Goal: Task Accomplishment & Management: Manage account settings

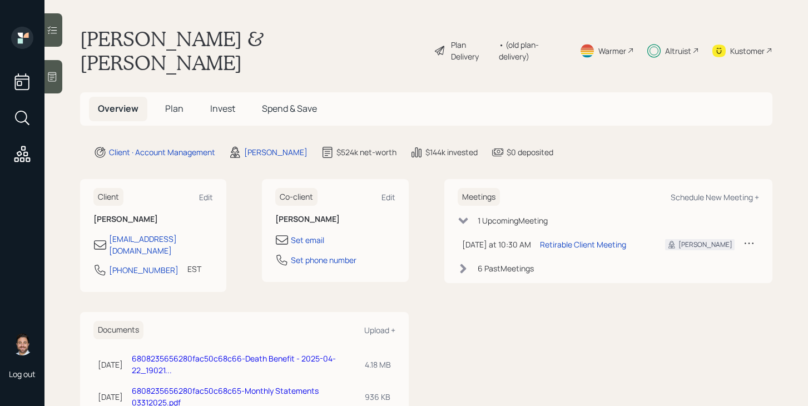
click at [456, 39] on div "Plan Delivery" at bounding box center [472, 50] width 42 height 23
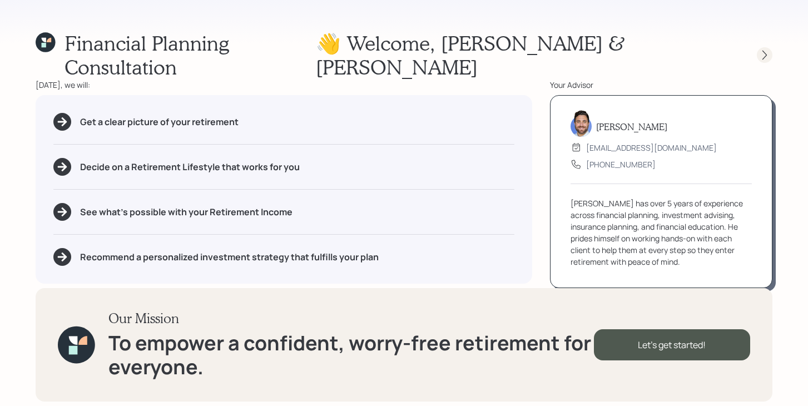
click at [770, 50] on icon at bounding box center [765, 55] width 11 height 11
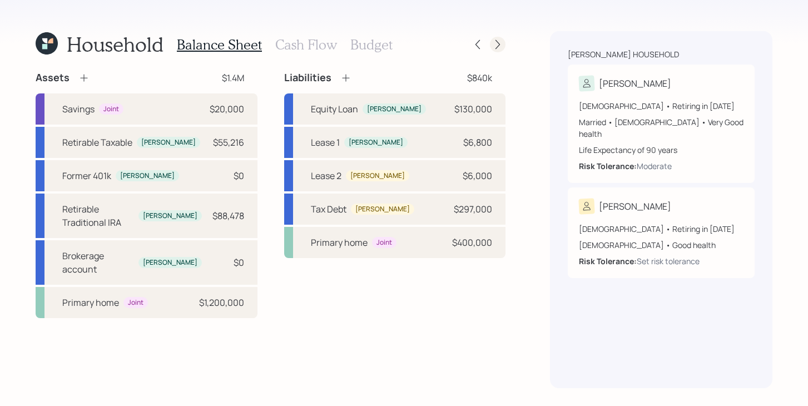
click at [499, 44] on icon at bounding box center [497, 44] width 11 height 11
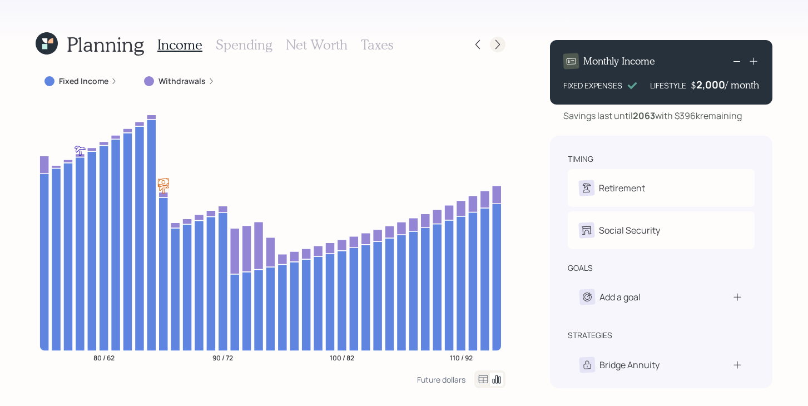
click at [496, 44] on icon at bounding box center [497, 44] width 11 height 11
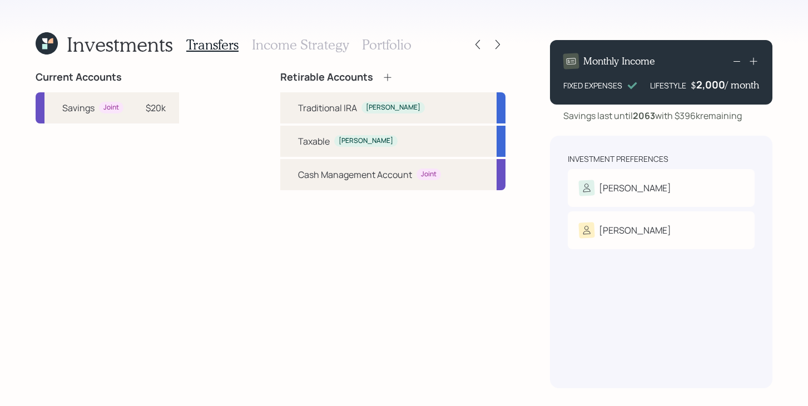
click at [496, 44] on icon at bounding box center [497, 44] width 11 height 11
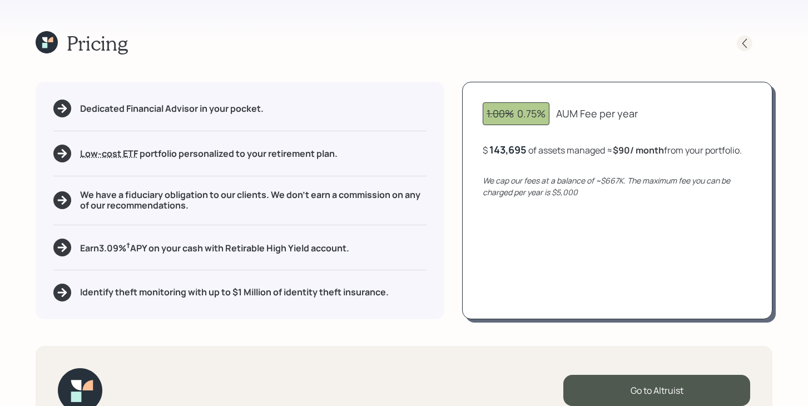
click at [748, 42] on icon at bounding box center [744, 43] width 11 height 11
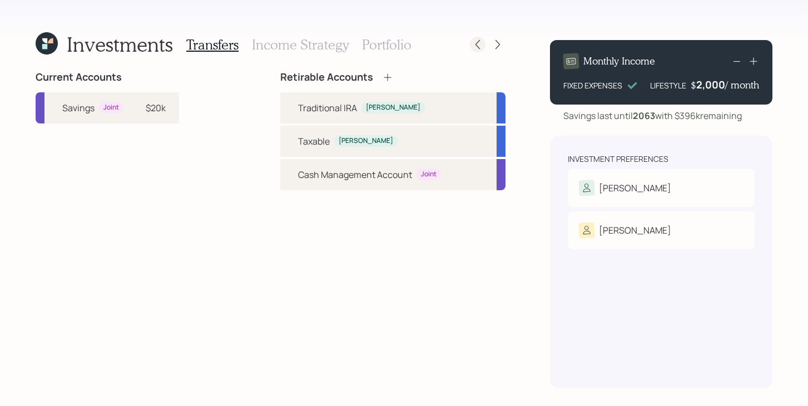
click at [477, 45] on icon at bounding box center [477, 44] width 11 height 11
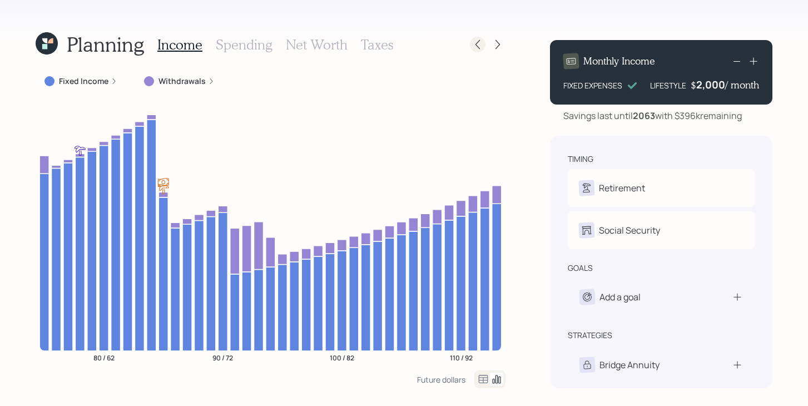
click at [477, 45] on icon at bounding box center [477, 44] width 11 height 11
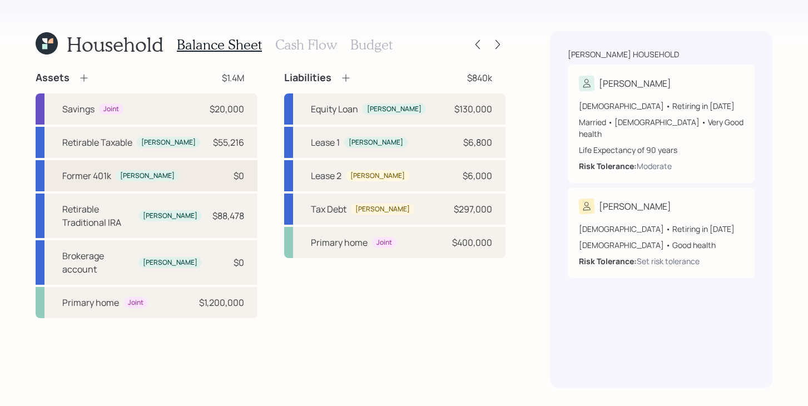
click at [191, 174] on div "Former 401k Gordon $0" at bounding box center [147, 175] width 222 height 31
select select "company_sponsored"
select select "balanced"
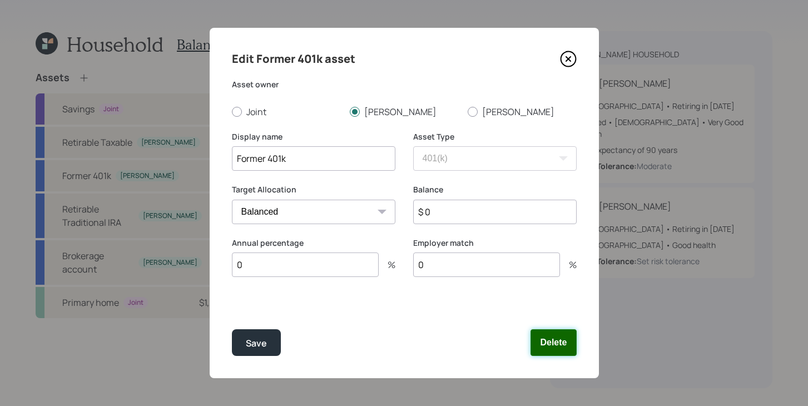
click at [546, 341] on button "Delete" at bounding box center [554, 342] width 46 height 27
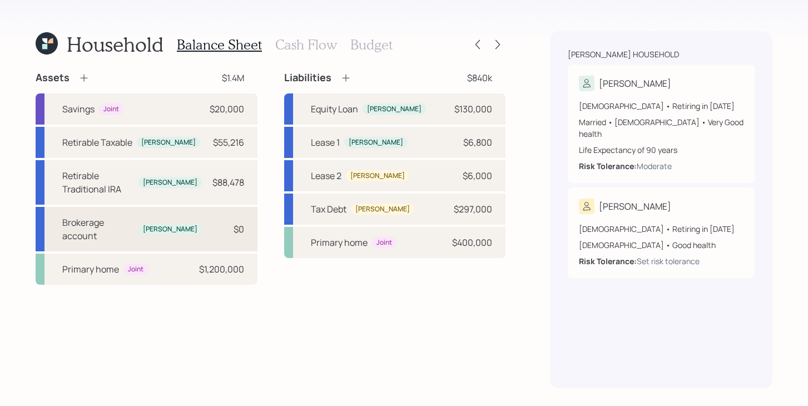
click at [204, 207] on div "Brokerage account Gordon $0" at bounding box center [147, 229] width 222 height 45
select select "taxable"
select select "balanced"
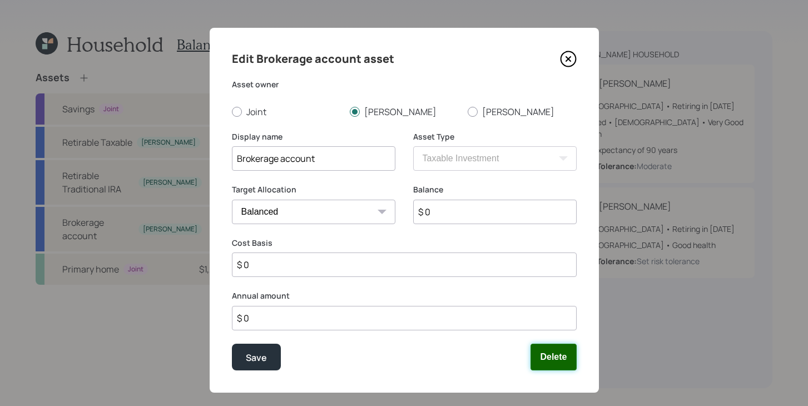
click at [556, 351] on button "Delete" at bounding box center [554, 357] width 46 height 27
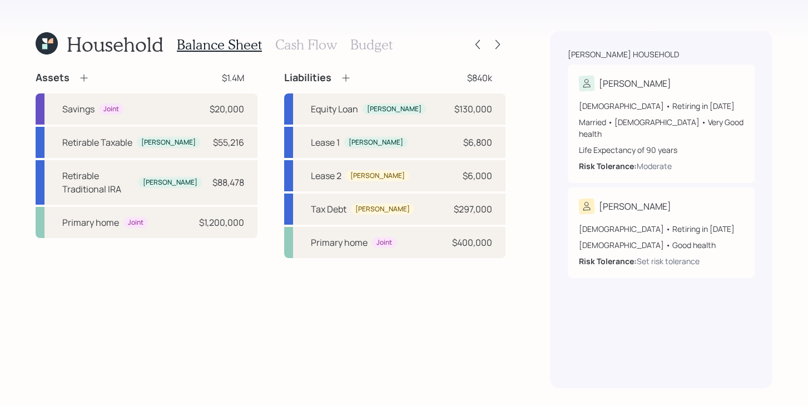
click at [309, 47] on h3 "Cash Flow" at bounding box center [306, 45] width 62 height 16
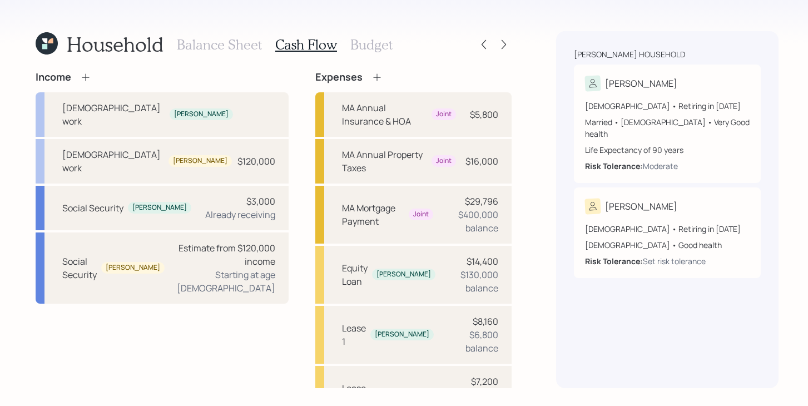
click at [375, 50] on h3 "Budget" at bounding box center [372, 45] width 42 height 16
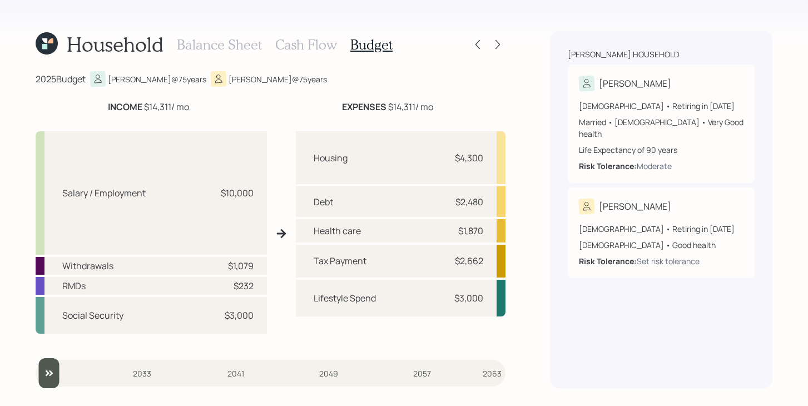
click at [240, 48] on h3 "Balance Sheet" at bounding box center [219, 45] width 85 height 16
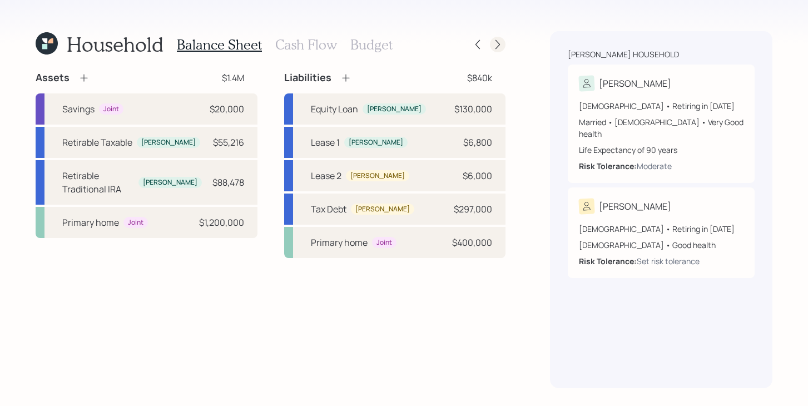
click at [501, 47] on icon at bounding box center [497, 44] width 11 height 11
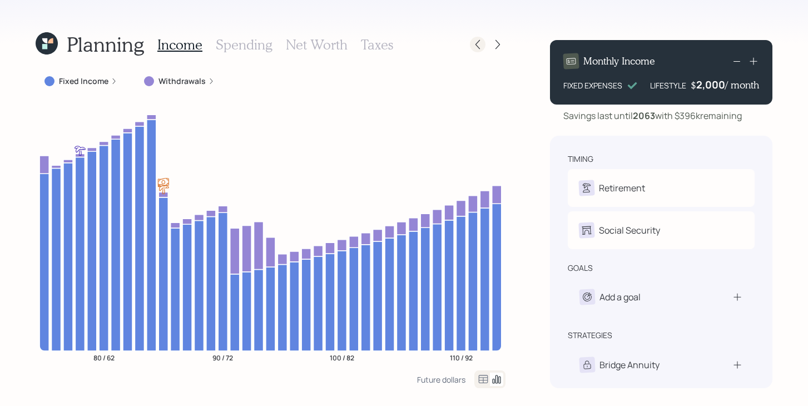
click at [480, 41] on icon at bounding box center [477, 44] width 11 height 11
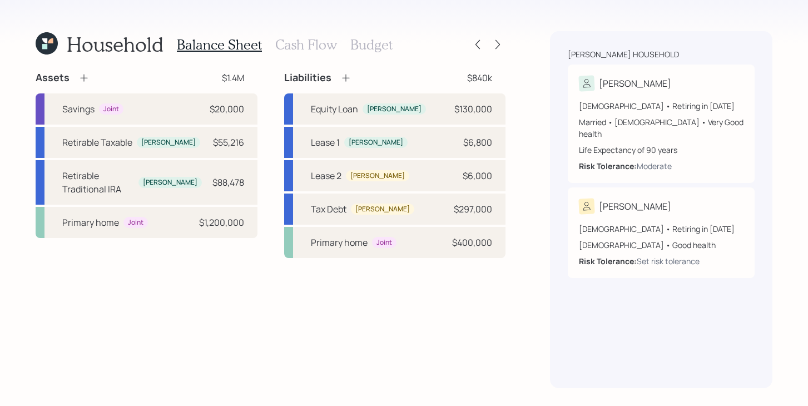
click at [292, 46] on h3 "Cash Flow" at bounding box center [306, 45] width 62 height 16
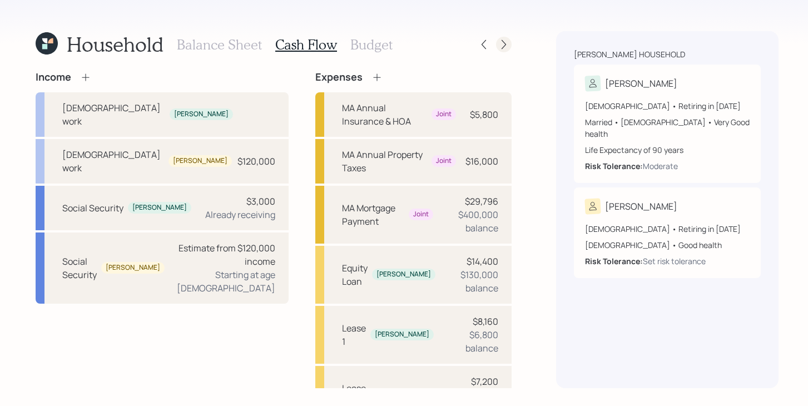
click at [499, 43] on icon at bounding box center [504, 44] width 11 height 11
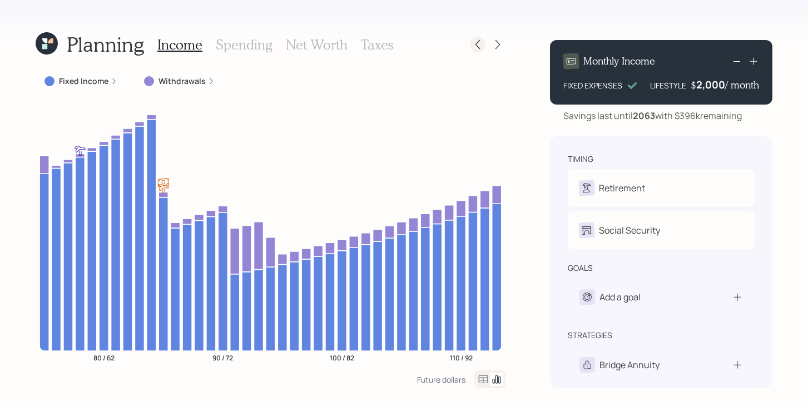
click at [481, 49] on icon at bounding box center [477, 44] width 11 height 11
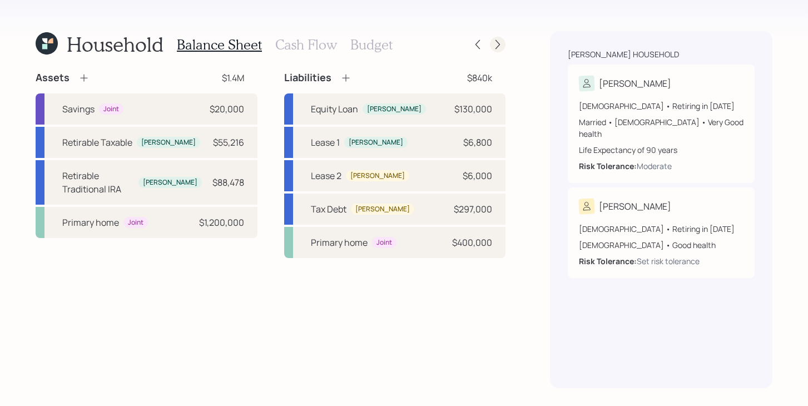
click at [502, 48] on icon at bounding box center [497, 44] width 11 height 11
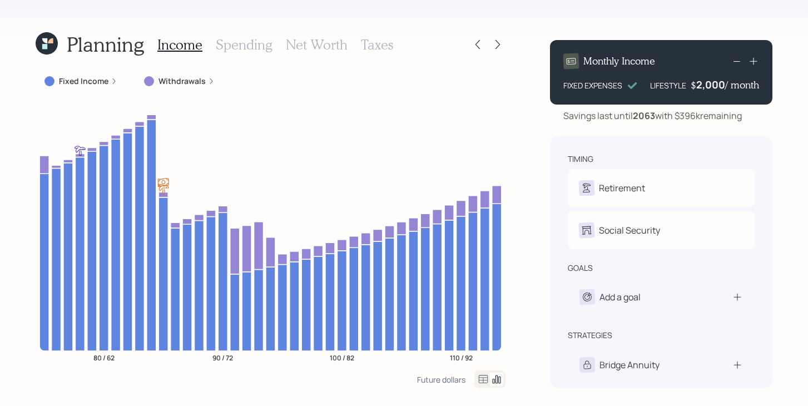
click at [105, 80] on label "Fixed Income" at bounding box center [84, 81] width 50 height 11
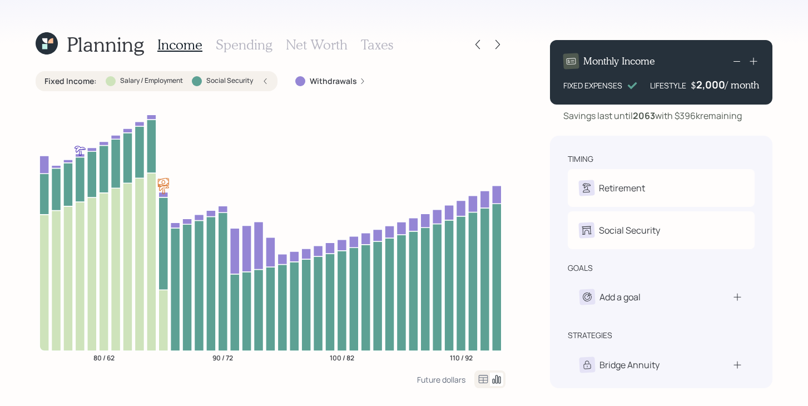
click at [97, 82] on div "Fixed Income : Salary / Employment Social Security" at bounding box center [157, 81] width 224 height 11
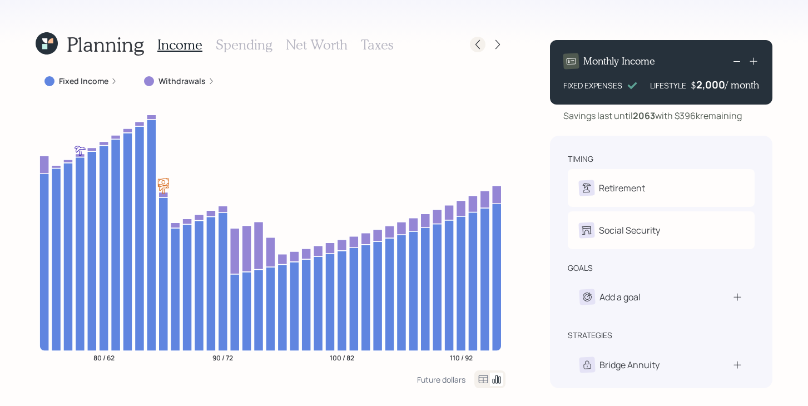
click at [477, 46] on icon at bounding box center [478, 44] width 4 height 9
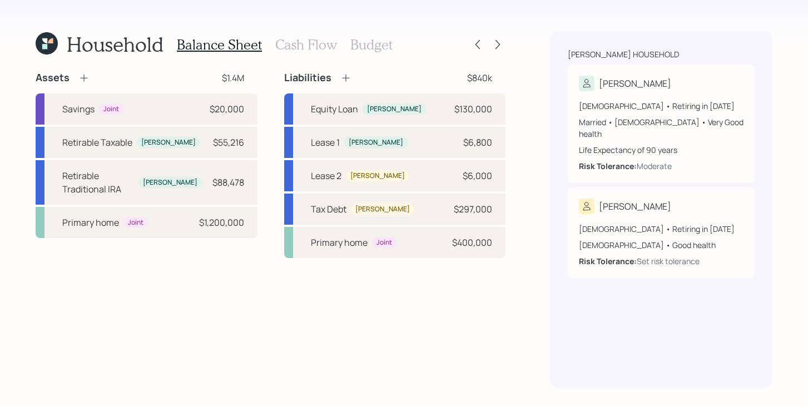
click at [477, 46] on icon at bounding box center [478, 44] width 4 height 9
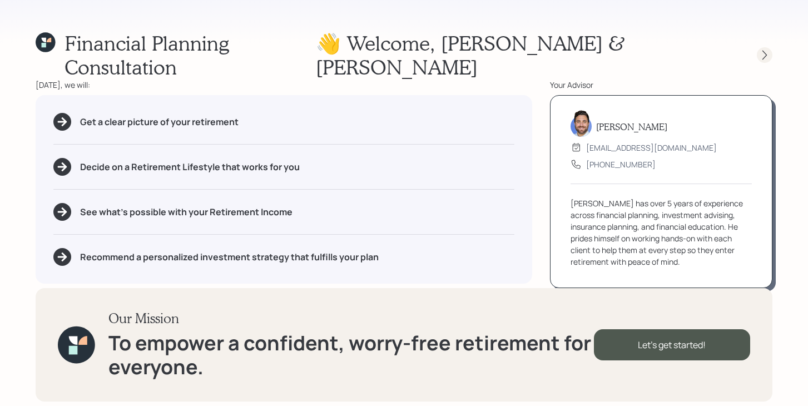
click at [766, 50] on icon at bounding box center [765, 55] width 11 height 11
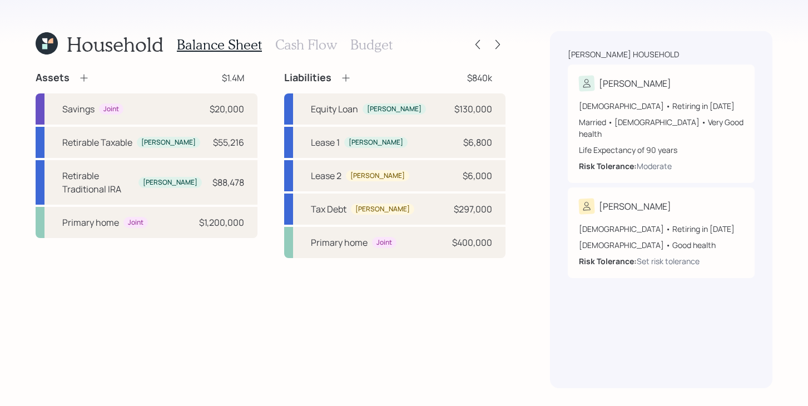
click at [308, 41] on h3 "Cash Flow" at bounding box center [306, 45] width 62 height 16
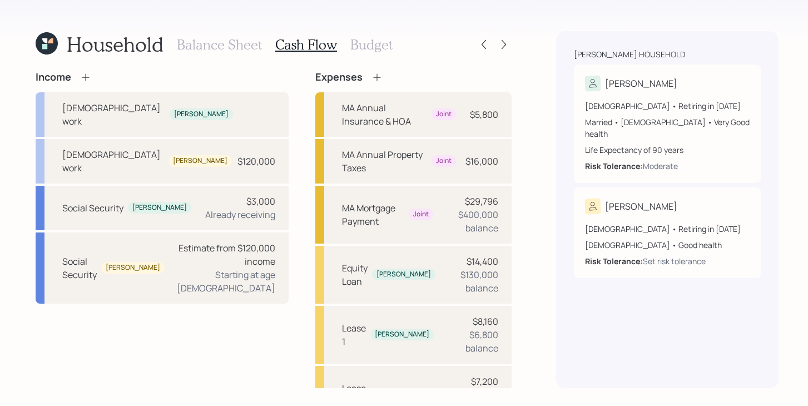
click at [371, 38] on h3 "Budget" at bounding box center [372, 45] width 42 height 16
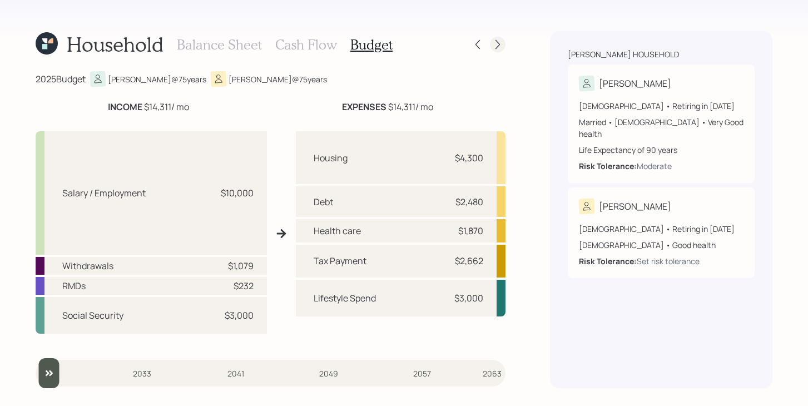
click at [499, 48] on icon at bounding box center [497, 44] width 11 height 11
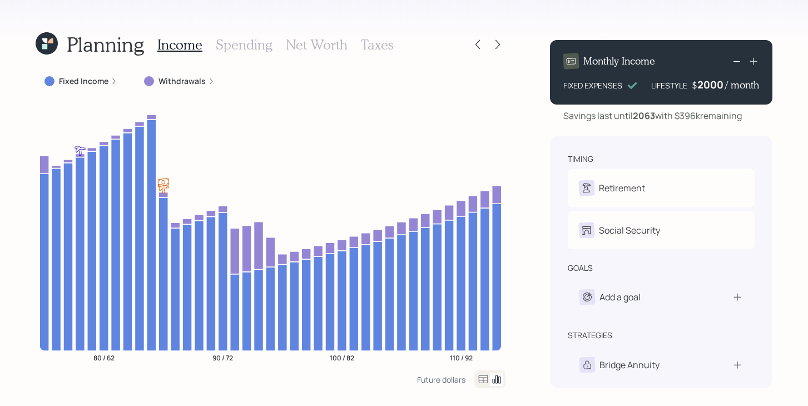
click at [716, 82] on div "2000" at bounding box center [712, 84] width 28 height 13
click at [519, 149] on div "Planning Income Spending Net Worth Taxes Fixed Income Withdrawals 80 / 62 90 / …" at bounding box center [404, 203] width 808 height 406
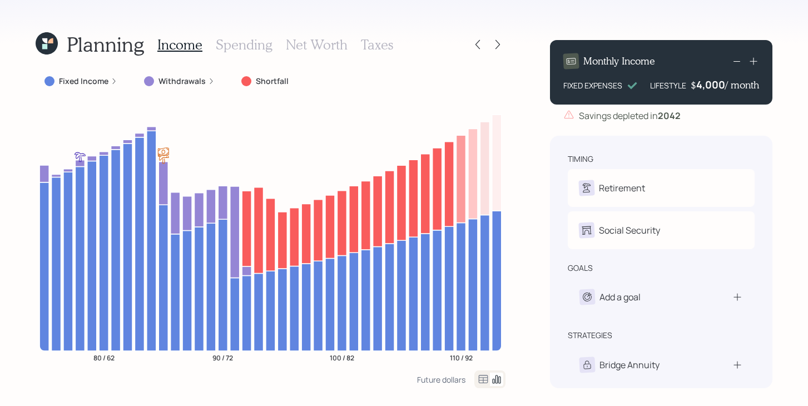
click at [51, 50] on icon at bounding box center [47, 43] width 22 height 22
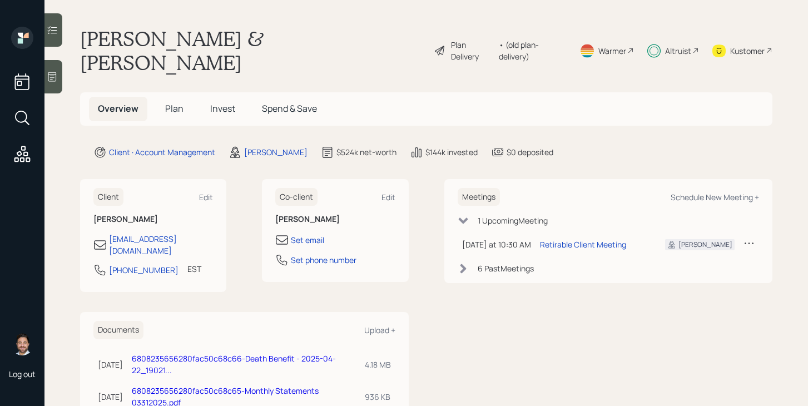
click at [434, 44] on icon at bounding box center [440, 50] width 13 height 13
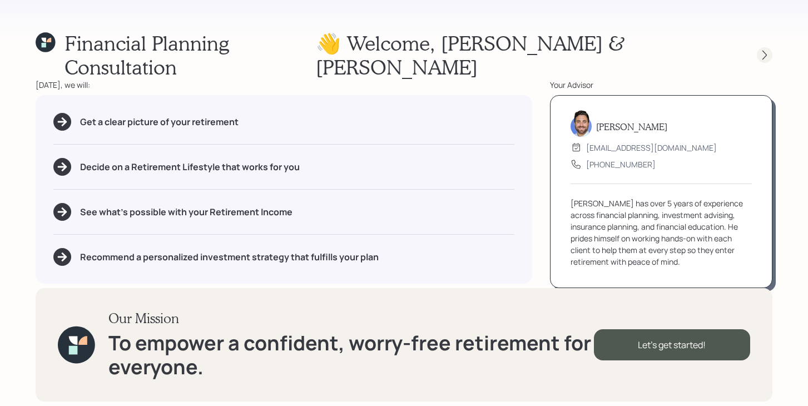
click at [764, 50] on icon at bounding box center [765, 55] width 11 height 11
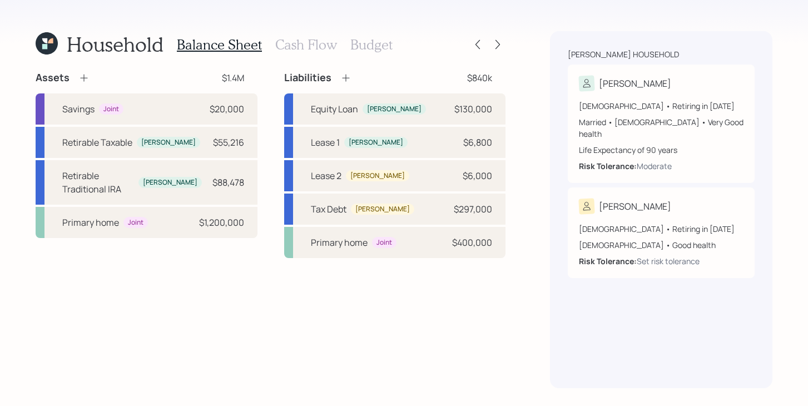
click at [88, 76] on icon at bounding box center [83, 77] width 11 height 11
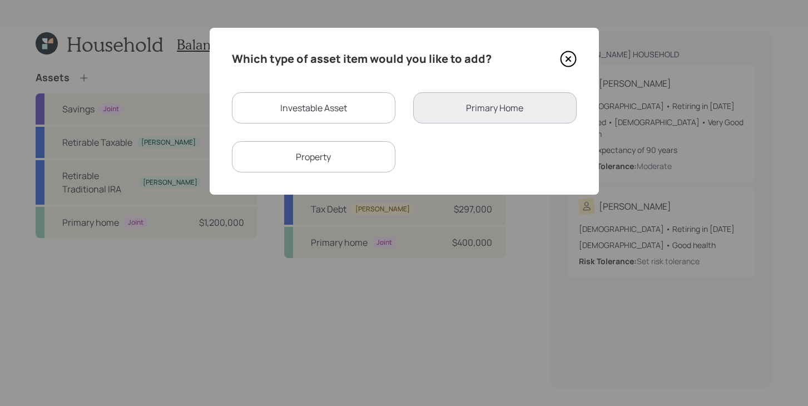
click at [306, 117] on div "Investable Asset" at bounding box center [314, 107] width 164 height 31
select select "taxable"
select select "balanced"
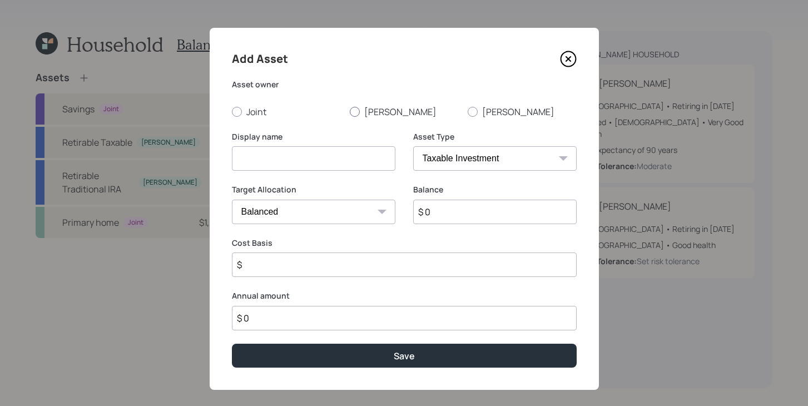
click at [359, 112] on div at bounding box center [355, 112] width 10 height 10
click at [350, 112] on input "Gordon" at bounding box center [349, 111] width 1 height 1
radio input "true"
click at [305, 164] on input at bounding box center [314, 158] width 164 height 24
type input "Sale of the business"
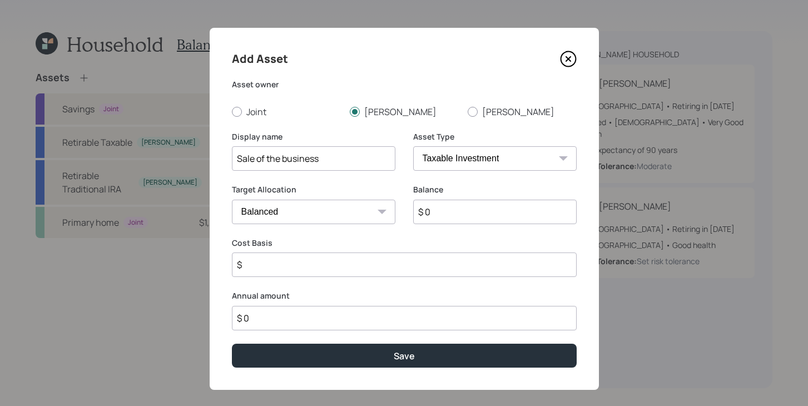
click at [496, 215] on input "$ 0" at bounding box center [495, 212] width 164 height 24
type input "$ 500,000"
click at [457, 268] on input "$" at bounding box center [404, 265] width 345 height 24
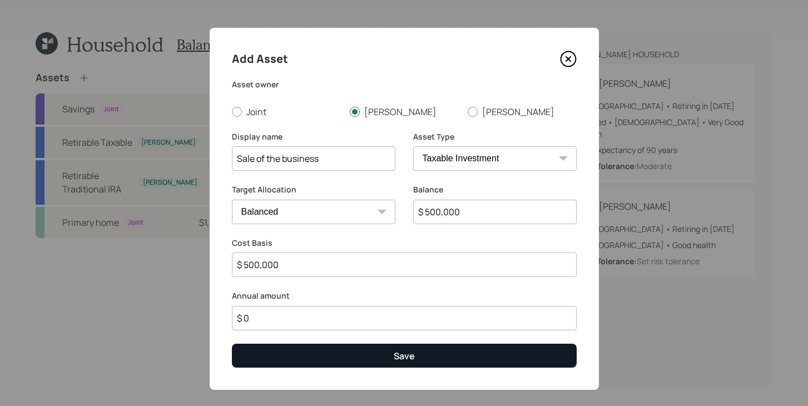
type input "$ 500,000"
click at [453, 358] on button "Save" at bounding box center [404, 356] width 345 height 24
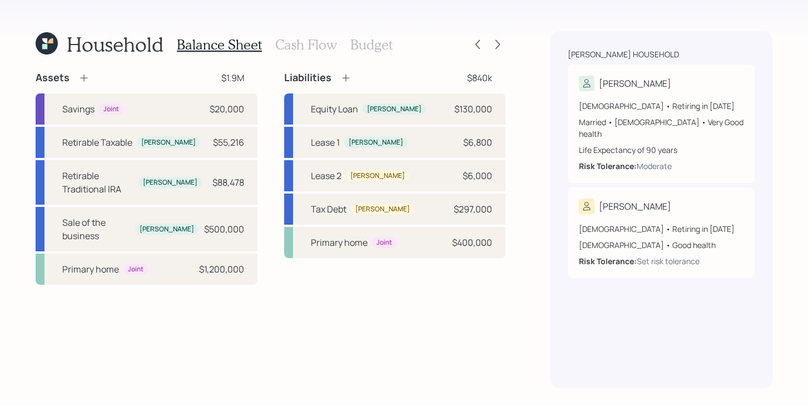
click at [309, 44] on h3 "Cash Flow" at bounding box center [306, 45] width 62 height 16
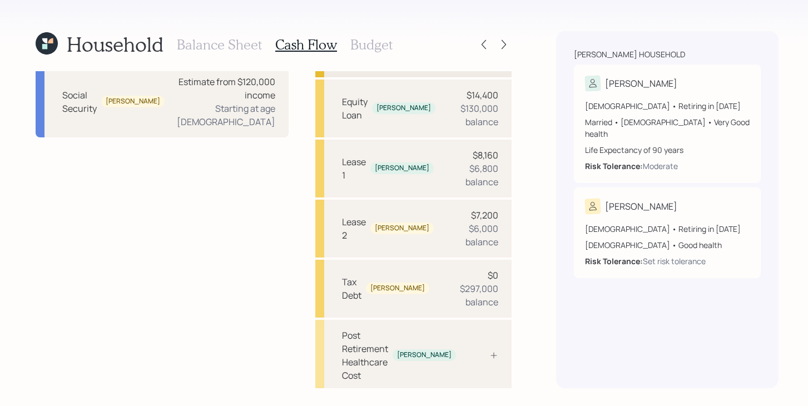
scroll to position [255, 0]
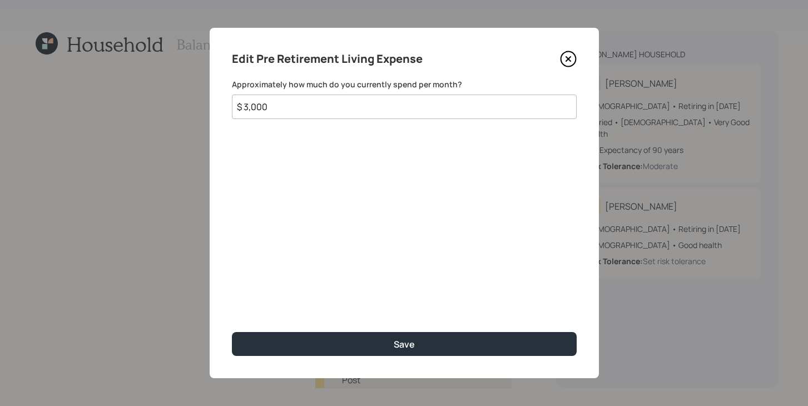
click at [329, 114] on input "$ 3,000" at bounding box center [404, 107] width 345 height 24
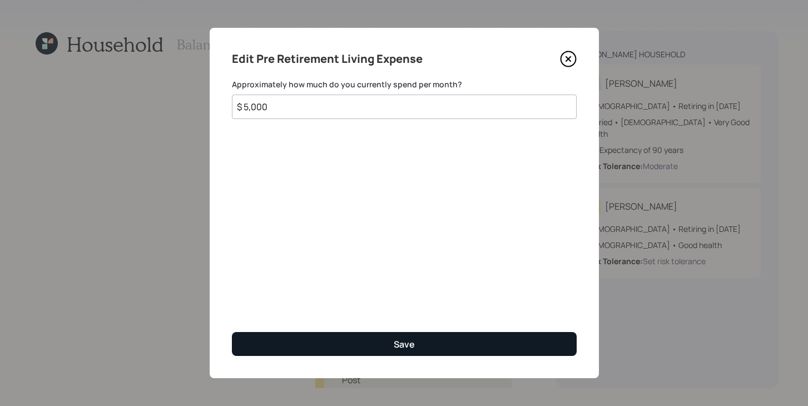
type input "$ 5,000"
click at [412, 337] on button "Save" at bounding box center [404, 344] width 345 height 24
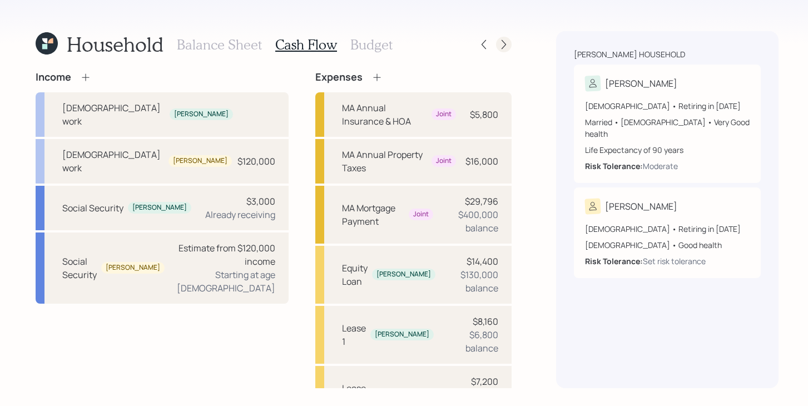
click at [500, 47] on icon at bounding box center [504, 44] width 11 height 11
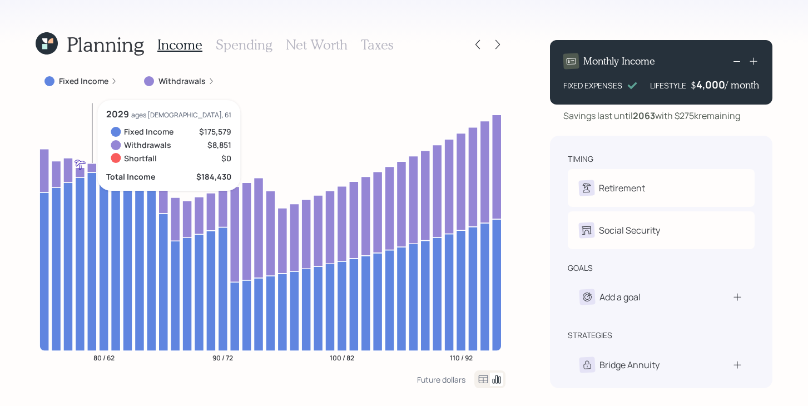
click at [89, 167] on icon at bounding box center [91, 167] width 9 height 9
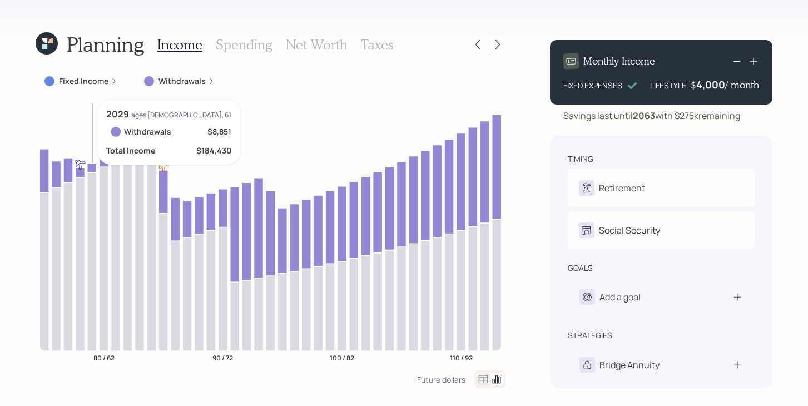
click at [87, 168] on icon at bounding box center [91, 167] width 9 height 9
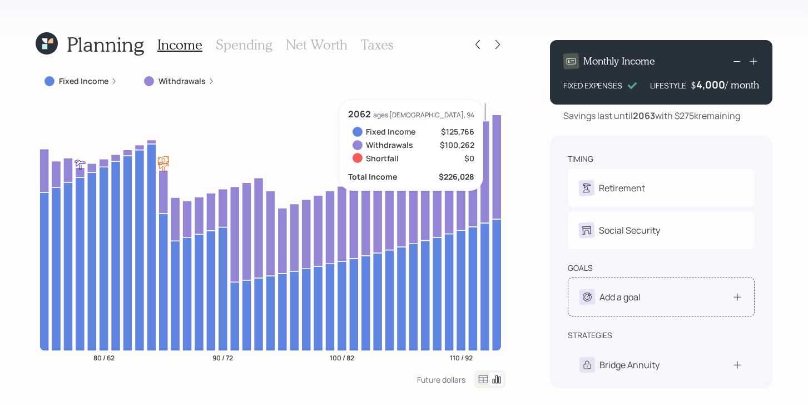
click at [663, 304] on div "Add a goal" at bounding box center [662, 297] width 164 height 16
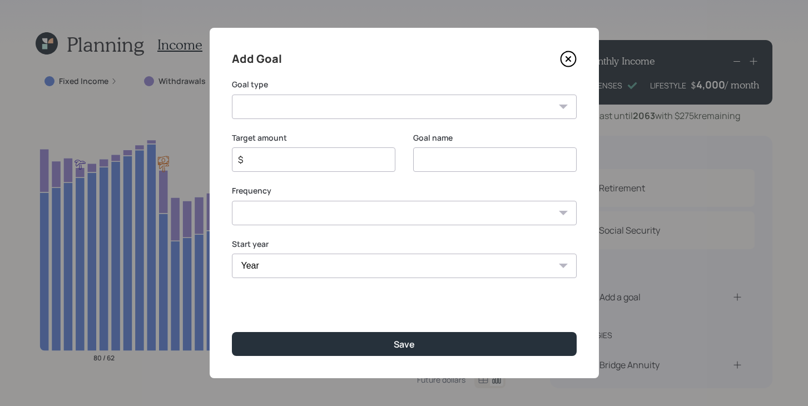
click at [383, 210] on select "One time Every 1 year Every 2 years Every 3 years Every 4 years Every 5 years E…" at bounding box center [404, 213] width 345 height 24
click at [232, 201] on select "One time Every 1 year Every 2 years Every 3 years Every 4 years Every 5 years E…" at bounding box center [404, 213] width 345 height 24
click at [356, 223] on select "One time Every 1 year Every 2 years Every 3 years Every 4 years Every 5 years E…" at bounding box center [404, 213] width 345 height 24
select select "1"
click at [232, 201] on select "One time Every 1 year Every 2 years Every 3 years Every 4 years Every 5 years E…" at bounding box center [404, 213] width 345 height 24
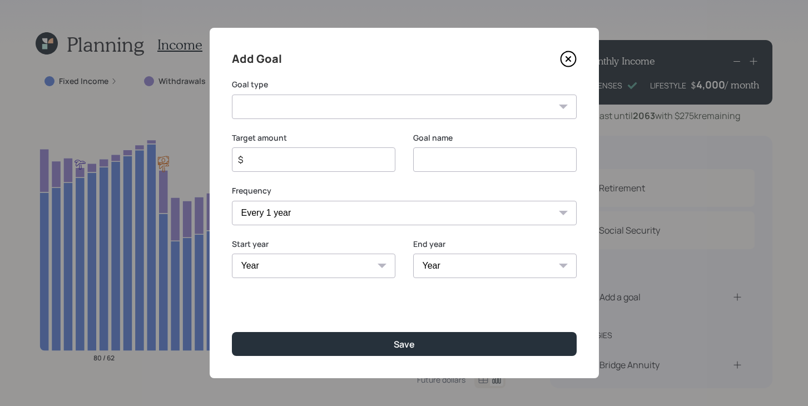
click at [290, 265] on select "Year 2025 2026 2027 2028 2029 2030 2031 2032 2033 2034 2035 2036 2037 2038 2039" at bounding box center [314, 266] width 164 height 24
select select "2028"
click at [232, 254] on select "Year 2025 2026 2027 2028 2029 2030 2031 2032 2033 2034 2035 2036 2037 2038 2039" at bounding box center [314, 266] width 164 height 24
click at [479, 258] on select "Year 2028 2029 2030 2031 2032 2033 2034 2035 2036 2037 2038 2039" at bounding box center [495, 266] width 164 height 24
select select "2034"
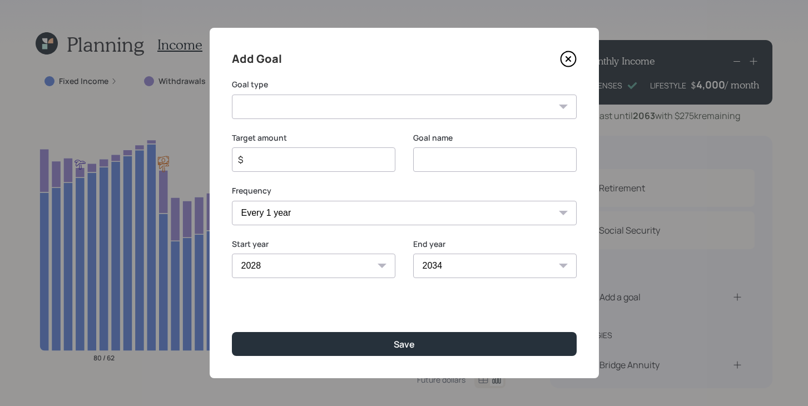
click at [413, 254] on select "Year 2028 2029 2030 2031 2032 2033 2034 2035 2036 2037 2038 2039" at bounding box center [495, 266] width 164 height 24
click at [307, 159] on input "$" at bounding box center [309, 159] width 145 height 13
type input "$ 24,000"
click at [401, 106] on select "Create an emergency fund Donate to charity Purchase a home Make a purchase Supp…" at bounding box center [404, 107] width 345 height 24
select select "other"
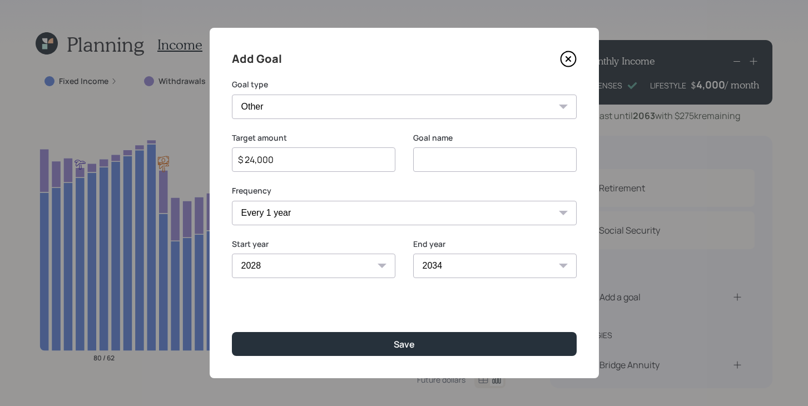
click at [232, 95] on select "Create an emergency fund Donate to charity Purchase a home Make a purchase Supp…" at bounding box center [404, 107] width 345 height 24
click at [471, 166] on input "Other" at bounding box center [495, 159] width 164 height 24
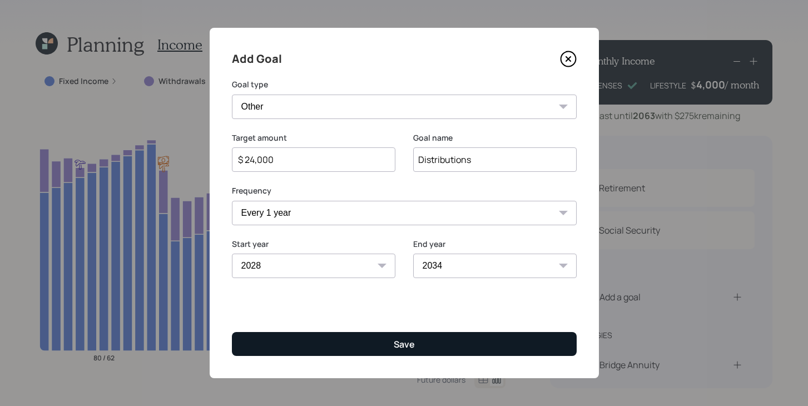
type input "Distributions"
click at [418, 344] on button "Save" at bounding box center [404, 344] width 345 height 24
type input "$"
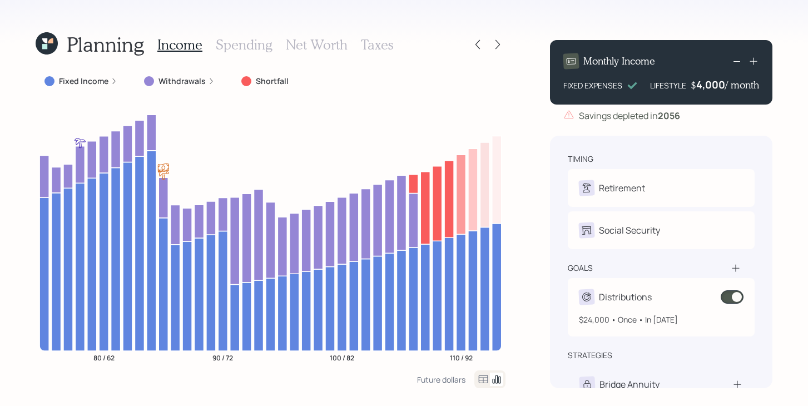
click at [648, 293] on div "Distributions" at bounding box center [625, 296] width 53 height 13
select select "1"
select select "2028"
select select "2034"
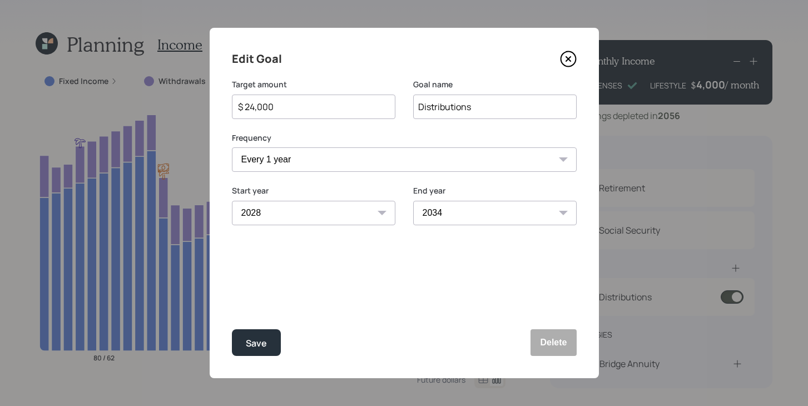
drag, startPoint x: 278, startPoint y: 109, endPoint x: 250, endPoint y: 109, distance: 28.4
click at [250, 109] on input "$ 24,000" at bounding box center [309, 106] width 145 height 13
click at [259, 348] on div "Save" at bounding box center [256, 343] width 21 height 15
type input "$ 24,000"
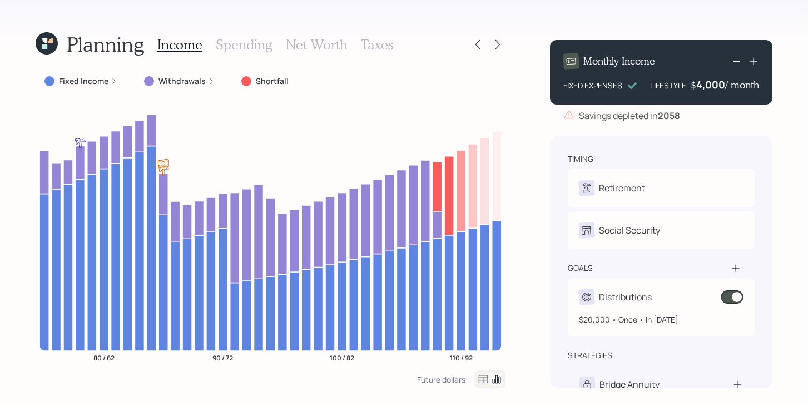
click at [657, 291] on div "Distributions" at bounding box center [661, 297] width 165 height 16
select select "1"
select select "2028"
select select "2034"
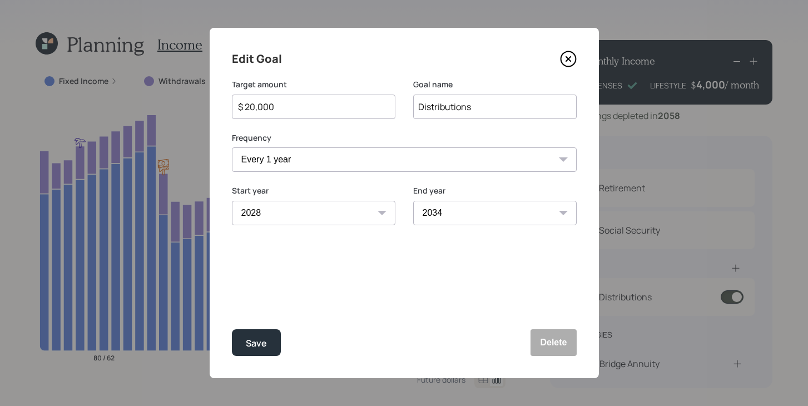
drag, startPoint x: 306, startPoint y: 104, endPoint x: 246, endPoint y: 106, distance: 59.6
click at [246, 106] on input "$ 20,000" at bounding box center [309, 106] width 145 height 13
click at [273, 352] on button "Save" at bounding box center [256, 342] width 49 height 27
type input "$ 20,000"
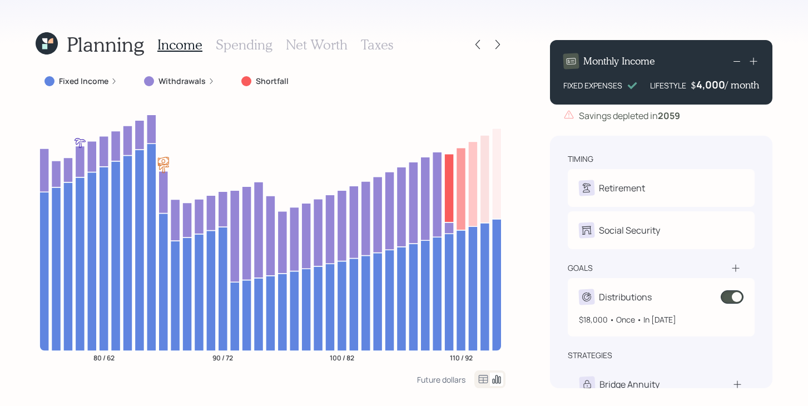
click at [669, 296] on div "Distributions" at bounding box center [661, 297] width 165 height 16
select select "1"
select select "2028"
select select "2034"
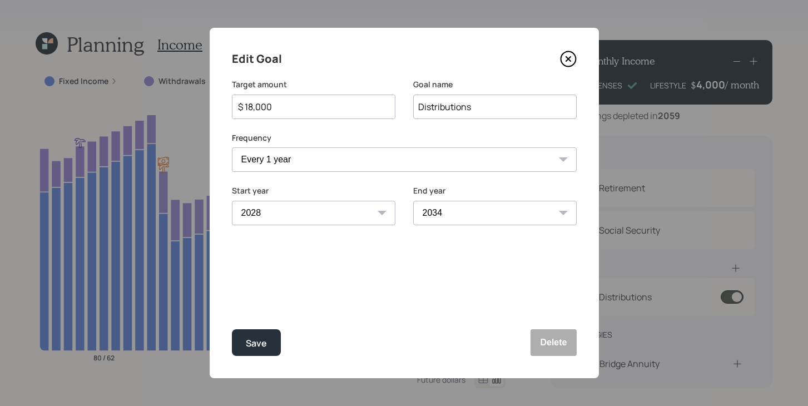
click at [282, 106] on input "$ 18,000" at bounding box center [309, 106] width 145 height 13
click at [274, 357] on div "Edit Goal Target amount $ 15,000 Goal name Distributions Frequency One time Eve…" at bounding box center [405, 203] width 390 height 351
click at [274, 353] on button "Save" at bounding box center [256, 342] width 49 height 27
type input "$ 18,000"
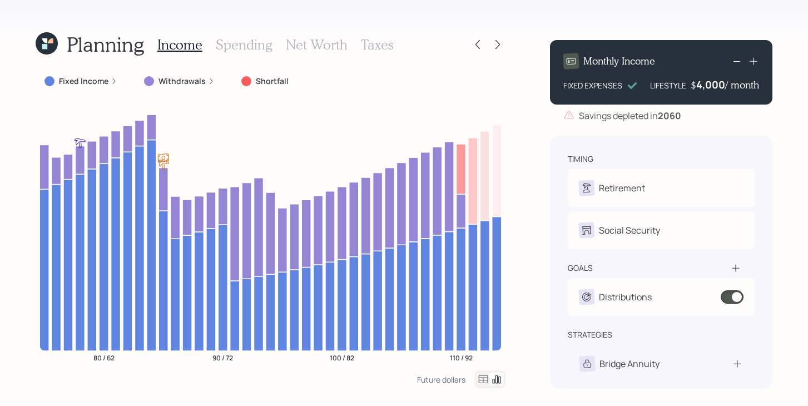
click at [95, 81] on label "Fixed Income" at bounding box center [84, 81] width 50 height 11
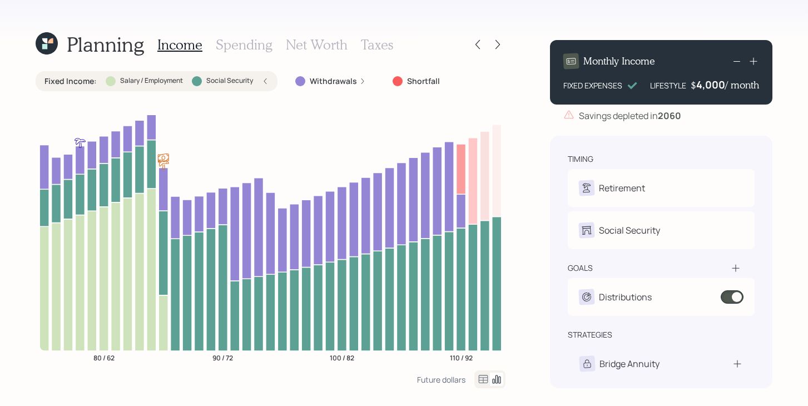
click at [96, 81] on div "Fixed Income : Salary / Employment Social Security" at bounding box center [157, 81] width 224 height 11
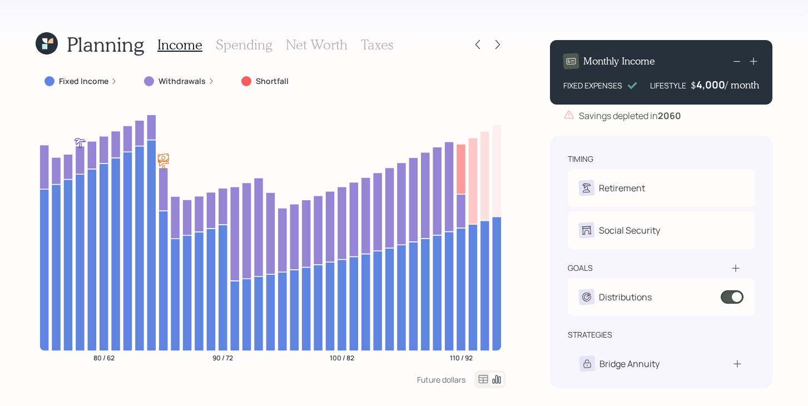
click at [41, 53] on icon at bounding box center [47, 43] width 22 height 22
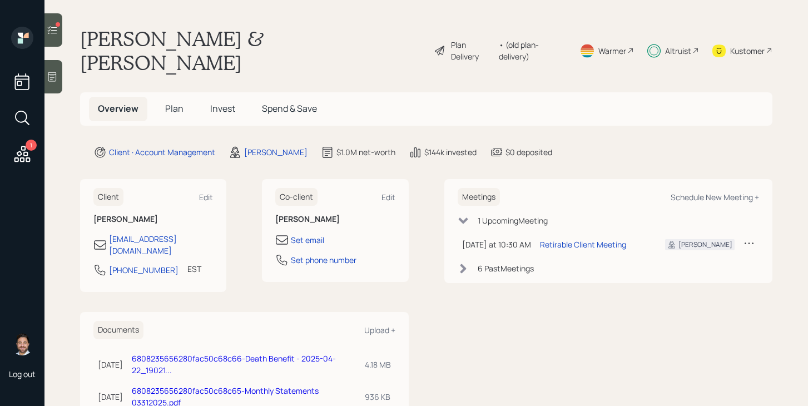
click at [176, 102] on span "Plan" at bounding box center [174, 108] width 18 height 12
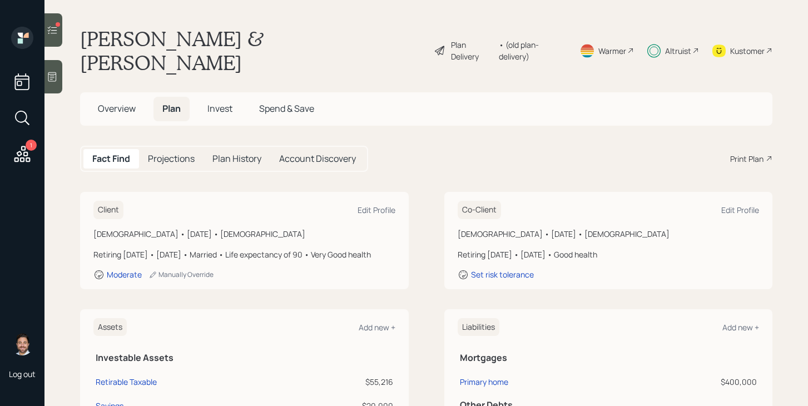
click at [465, 39] on div "Plan Delivery" at bounding box center [472, 50] width 42 height 23
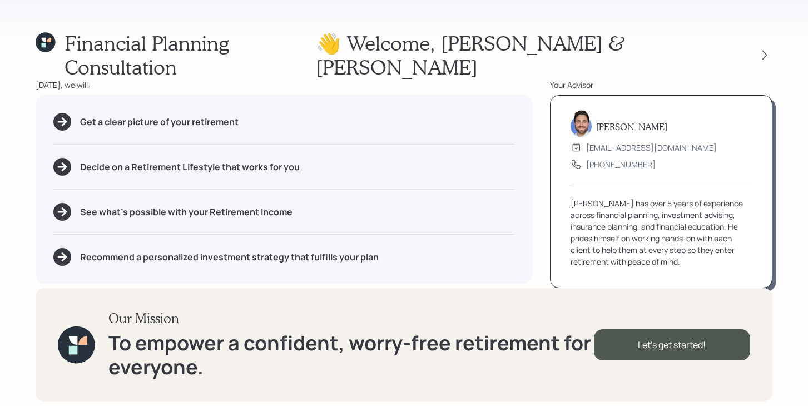
click at [765, 51] on div "👋 Welcome , Gordon & Kathy" at bounding box center [544, 55] width 457 height 48
click at [765, 50] on icon at bounding box center [765, 55] width 11 height 11
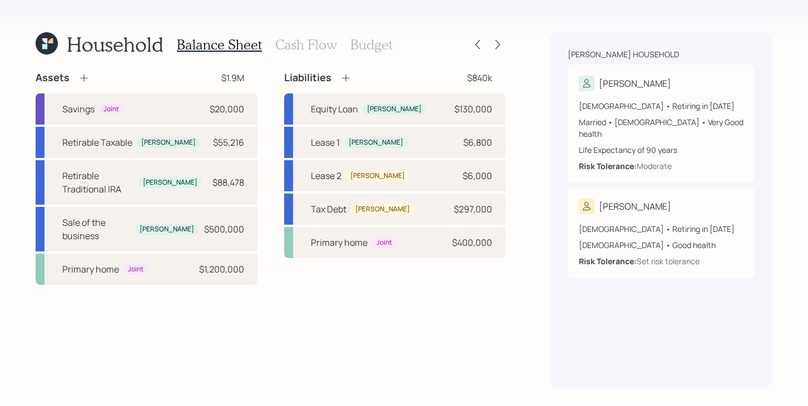
click at [507, 42] on div "Household Balance Sheet Cash Flow Budget Assets $1.9M Savings Joint $20,000 Ret…" at bounding box center [404, 203] width 808 height 406
click at [506, 42] on div "Household Balance Sheet Cash Flow Budget Assets $1.9M Savings Joint $20,000 Ret…" at bounding box center [404, 203] width 808 height 406
click at [500, 45] on icon at bounding box center [497, 44] width 11 height 11
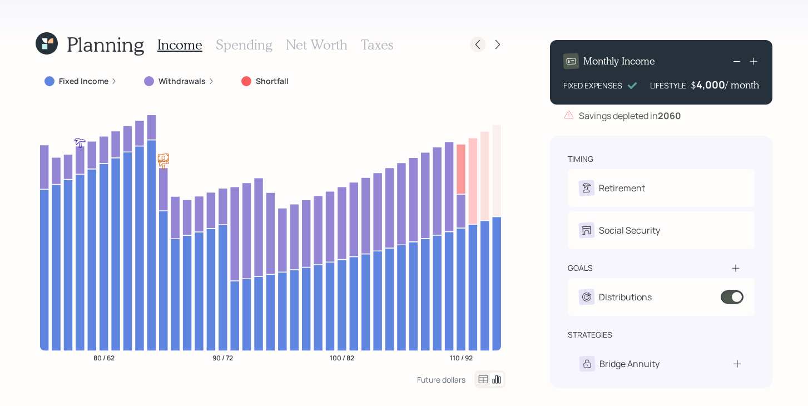
click at [481, 48] on icon at bounding box center [477, 44] width 11 height 11
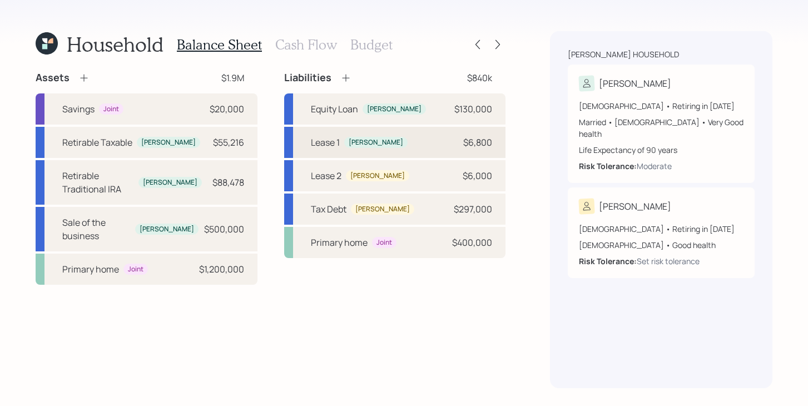
click at [349, 142] on div "Gordon" at bounding box center [376, 142] width 55 height 9
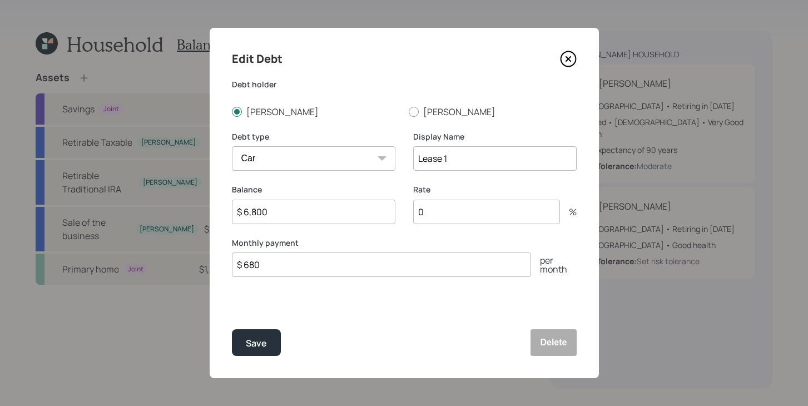
click at [568, 65] on icon at bounding box center [568, 59] width 17 height 17
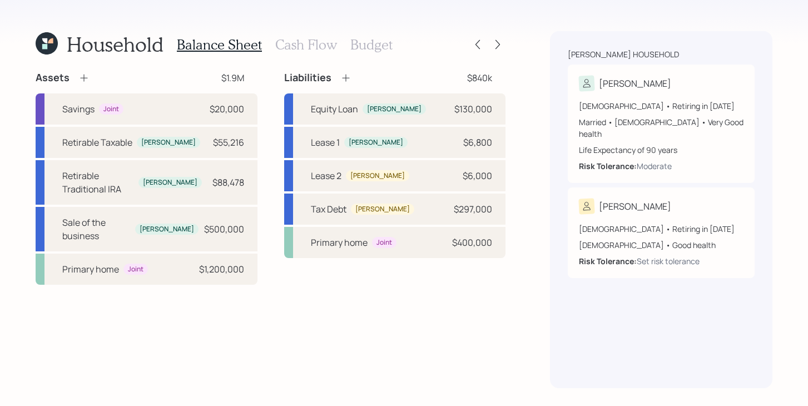
click at [295, 47] on h3 "Cash Flow" at bounding box center [306, 45] width 62 height 16
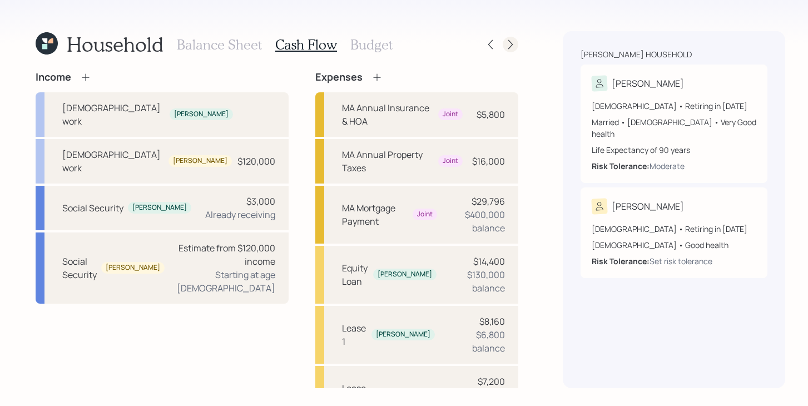
click at [504, 51] on div at bounding box center [501, 45] width 36 height 16
click at [503, 50] on div at bounding box center [511, 45] width 16 height 16
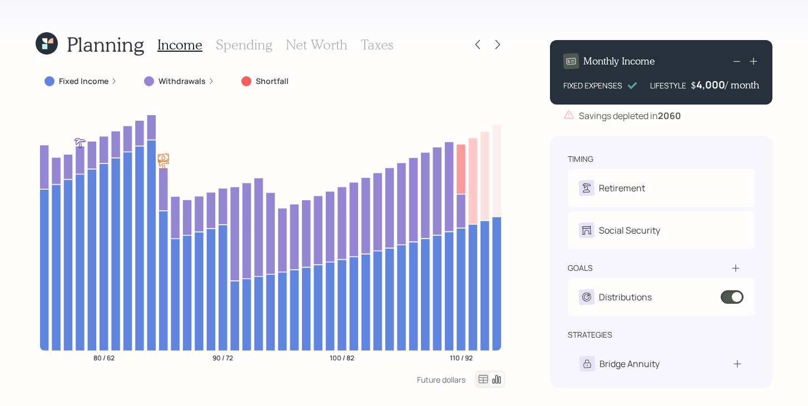
click at [50, 46] on icon at bounding box center [47, 43] width 22 height 22
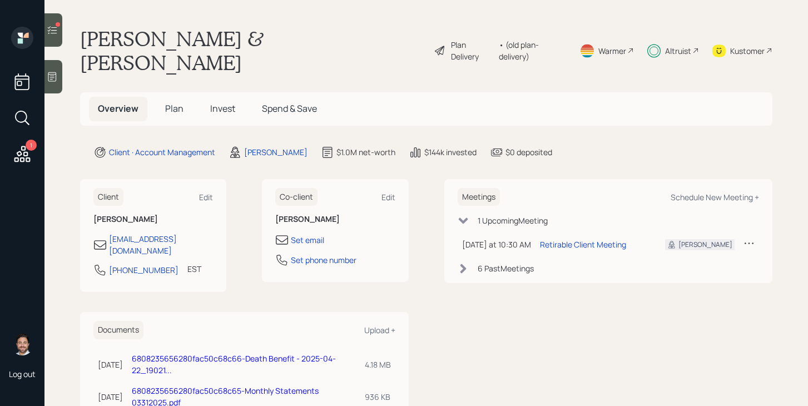
click at [457, 43] on div "Plan Delivery" at bounding box center [472, 50] width 42 height 23
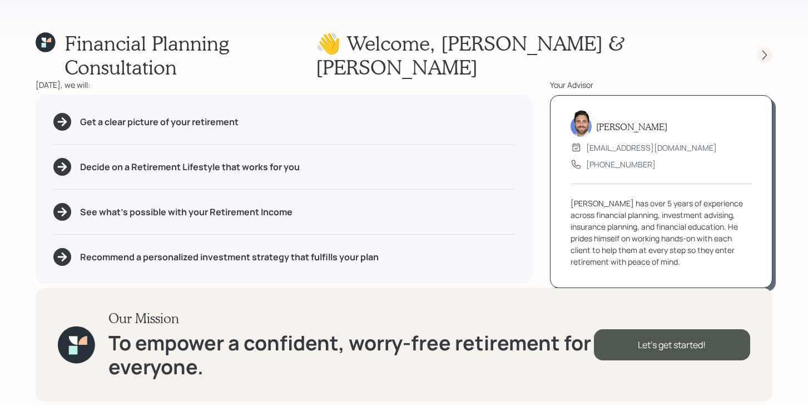
click at [765, 50] on icon at bounding box center [765, 55] width 11 height 11
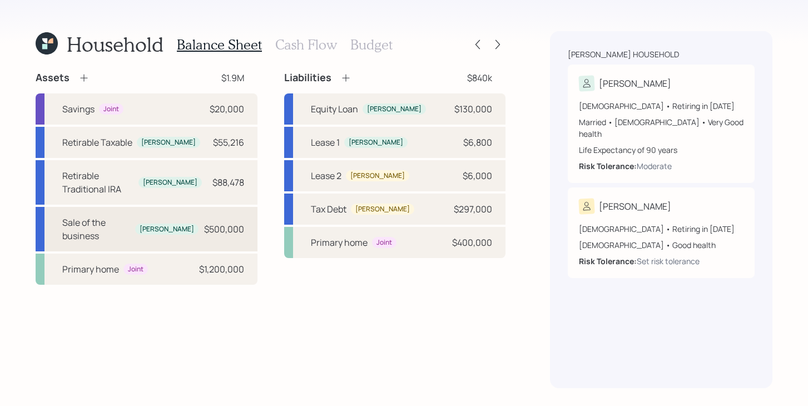
click at [107, 216] on div "Sale of the business" at bounding box center [96, 229] width 68 height 27
select select "taxable"
select select "balanced"
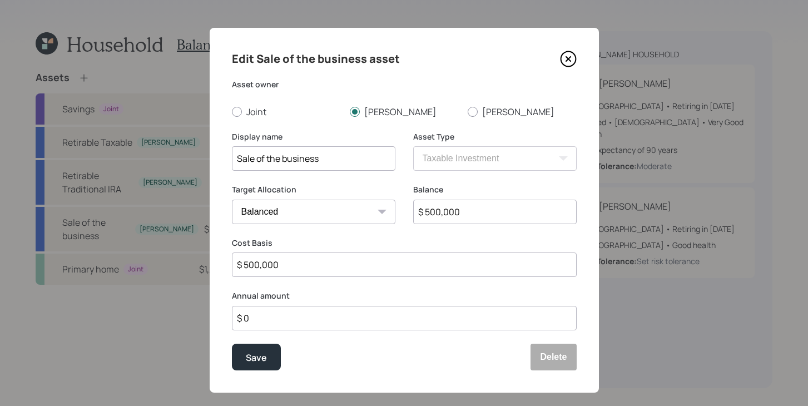
click at [445, 214] on input "$ 500,000" at bounding box center [495, 212] width 164 height 24
type input "$ 400,000"
click at [391, 264] on input "$ 500,000" at bounding box center [404, 265] width 345 height 24
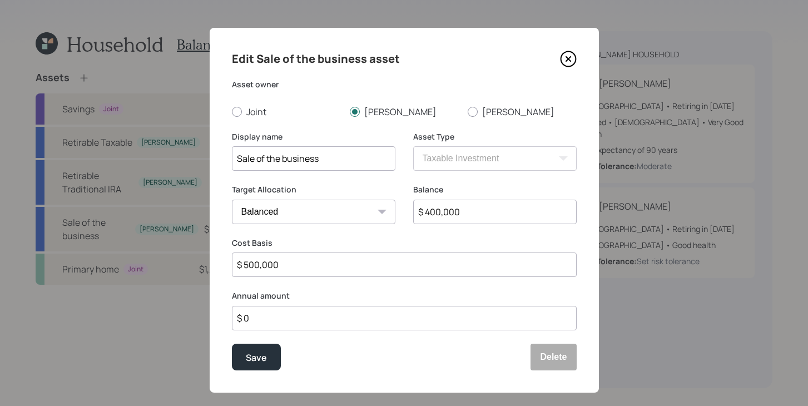
click at [390, 264] on input "$ 500,000" at bounding box center [404, 265] width 345 height 24
type input "$ 400,000"
click at [247, 358] on div "Save" at bounding box center [256, 357] width 21 height 15
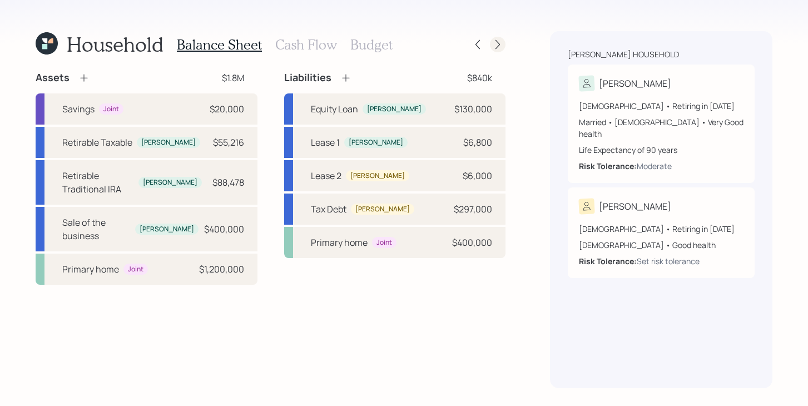
click at [499, 47] on icon at bounding box center [497, 44] width 11 height 11
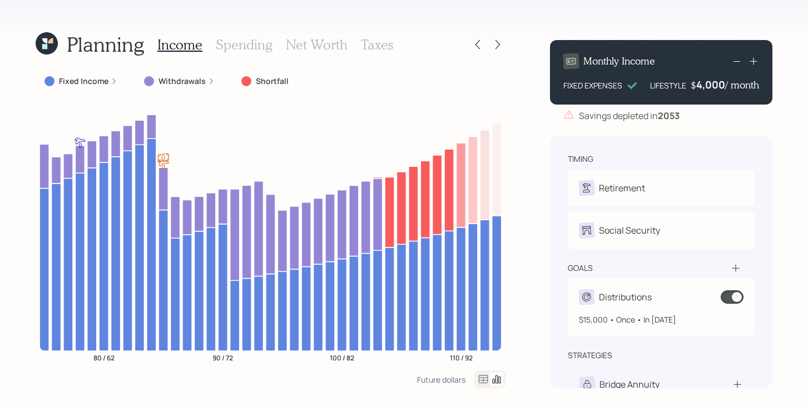
click at [731, 293] on span at bounding box center [732, 296] width 23 height 13
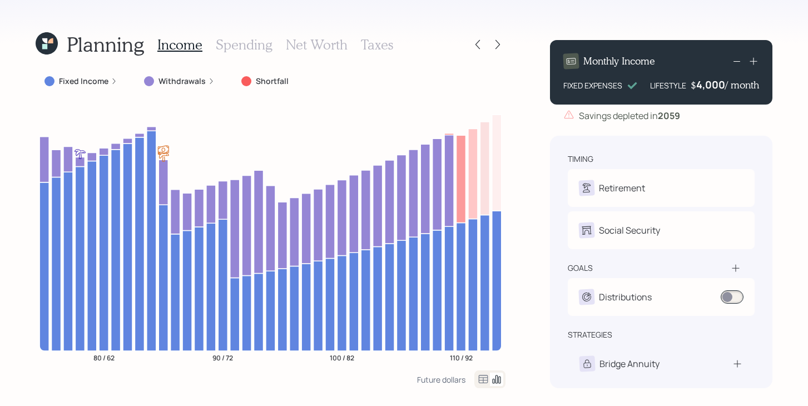
click at [710, 86] on div "4,000" at bounding box center [711, 84] width 29 height 13
click at [710, 86] on div "4000" at bounding box center [712, 84] width 28 height 13
click at [521, 210] on div "Planning Income Spending Net Worth Taxes Fixed Income Withdrawals Shortfall 80 …" at bounding box center [404, 203] width 808 height 406
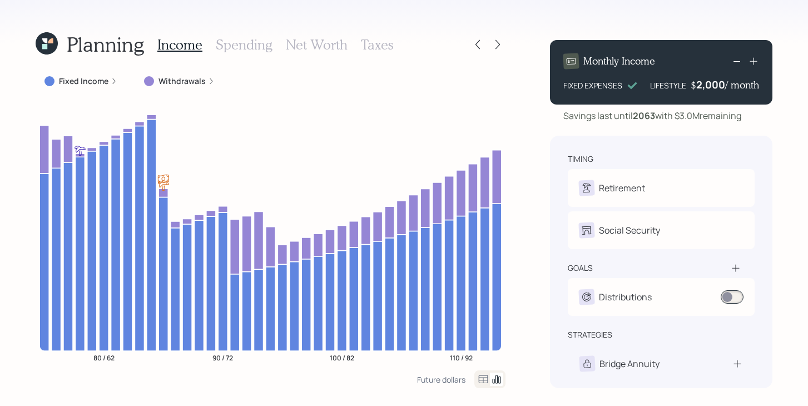
click at [49, 49] on icon at bounding box center [47, 43] width 22 height 22
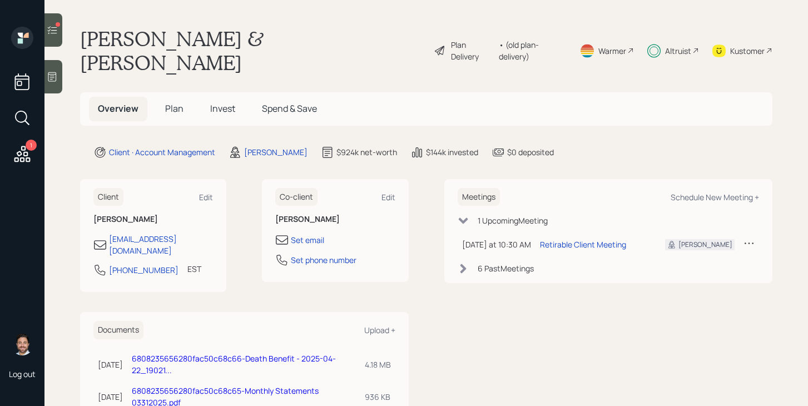
click at [180, 102] on span "Plan" at bounding box center [174, 108] width 18 height 12
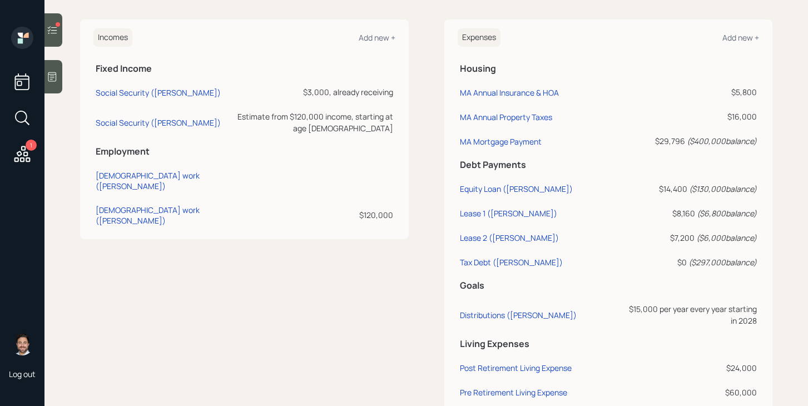
scroll to position [521, 0]
click at [501, 387] on div "Pre Retirement Living Expense" at bounding box center [513, 392] width 107 height 11
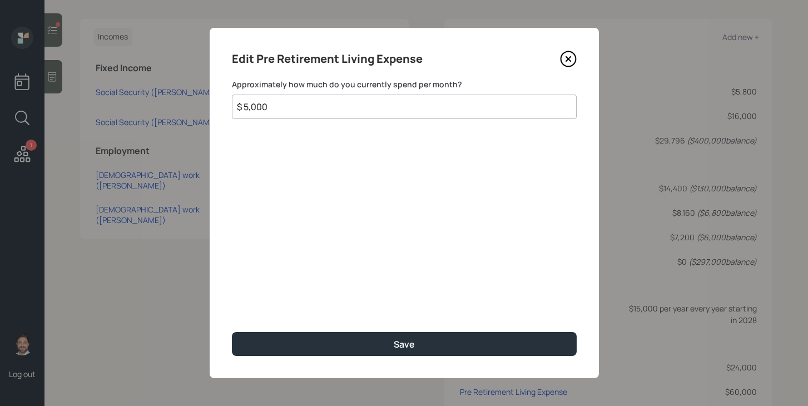
click at [304, 110] on input "$ 5,000" at bounding box center [404, 107] width 345 height 24
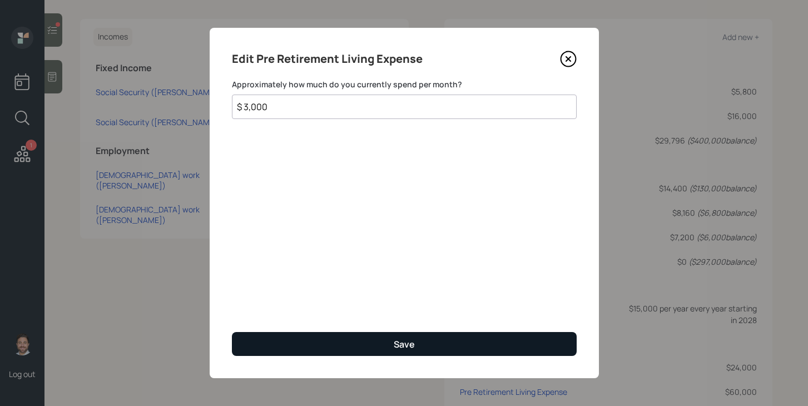
type input "$ 3,000"
click at [350, 352] on button "Save" at bounding box center [404, 344] width 345 height 24
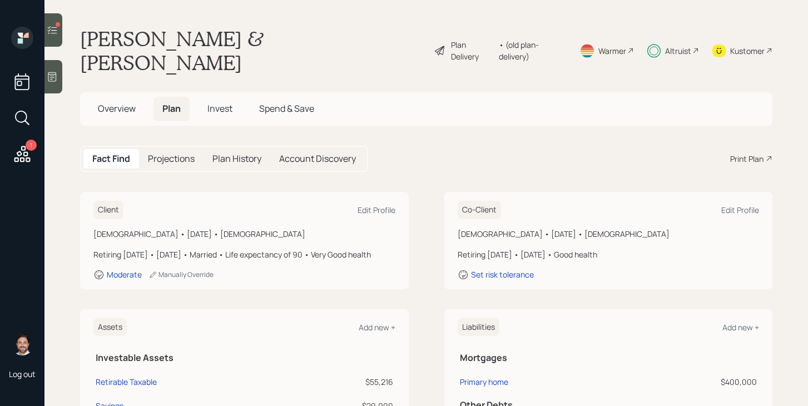
click at [456, 42] on div "Plan Delivery" at bounding box center [472, 50] width 42 height 23
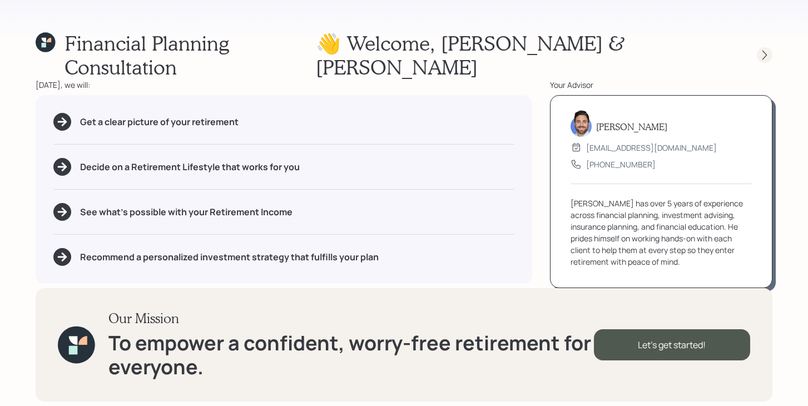
click at [765, 50] on icon at bounding box center [765, 55] width 11 height 11
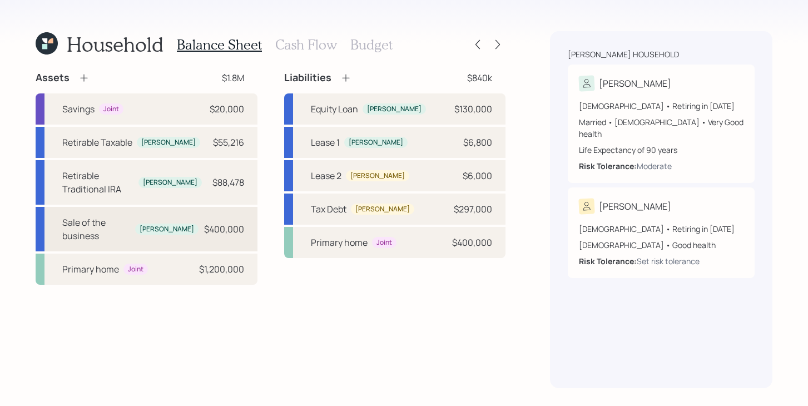
click at [121, 216] on div "Sale of the business" at bounding box center [96, 229] width 68 height 27
select select "taxable"
select select "balanced"
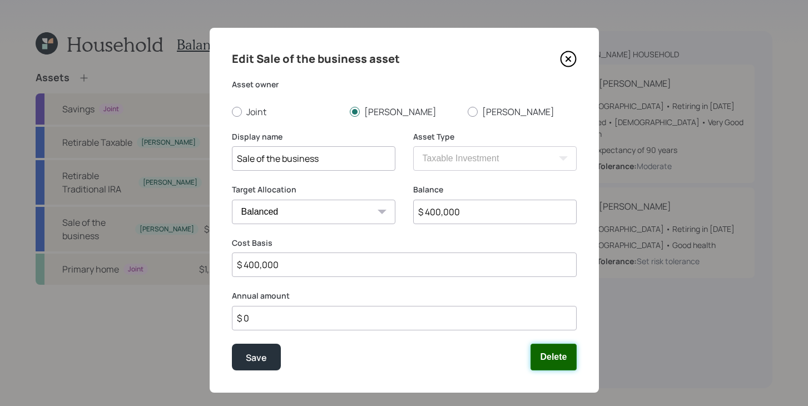
click at [545, 349] on button "Delete" at bounding box center [554, 357] width 46 height 27
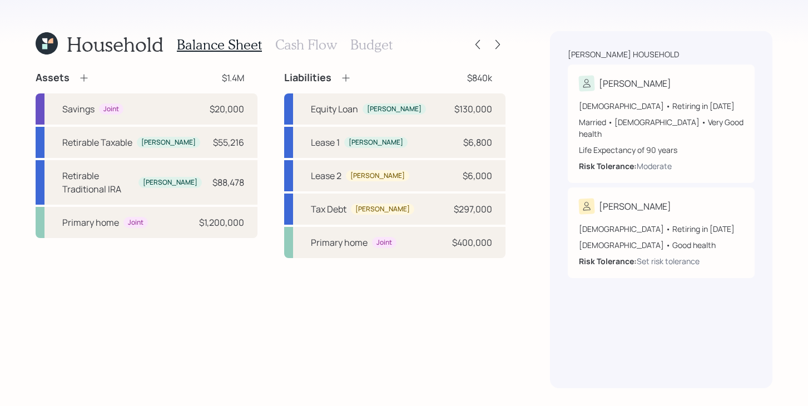
click at [509, 47] on div "Household Balance Sheet Cash Flow Budget Assets $1.4M Savings Joint $20,000 Ret…" at bounding box center [404, 203] width 808 height 406
click at [499, 47] on icon at bounding box center [497, 44] width 11 height 11
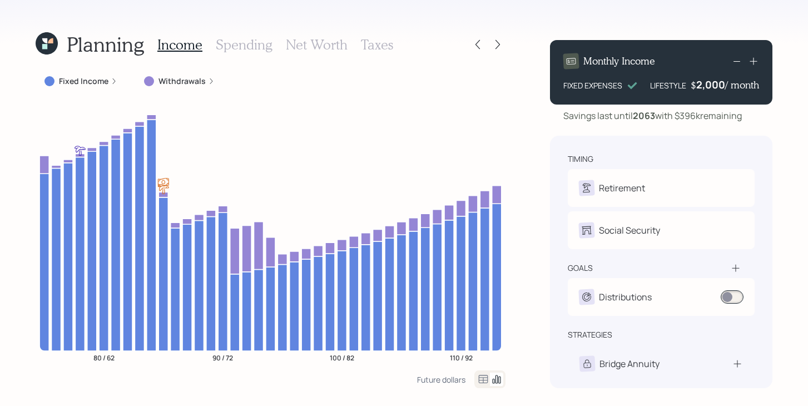
click at [499, 47] on icon at bounding box center [497, 44] width 11 height 11
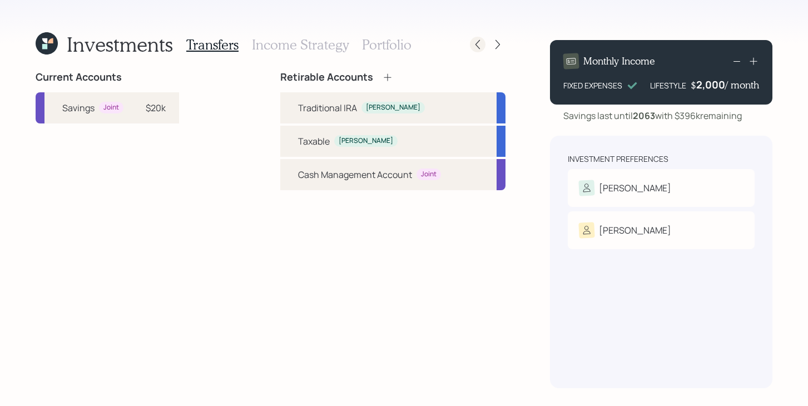
click at [479, 48] on icon at bounding box center [478, 44] width 4 height 9
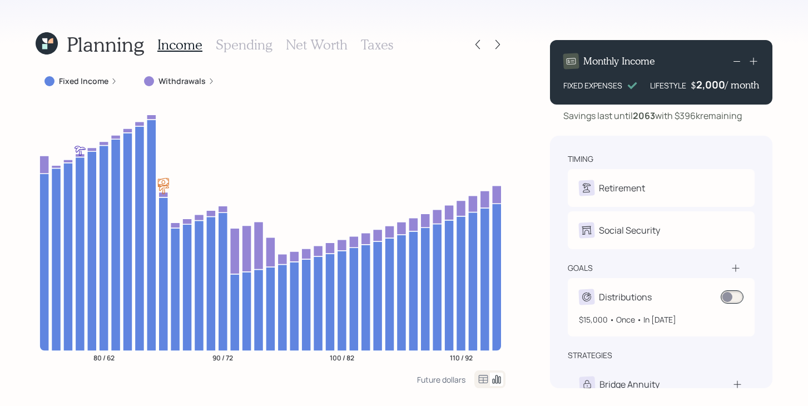
click at [627, 293] on div "Distributions" at bounding box center [625, 296] width 53 height 13
select select "1"
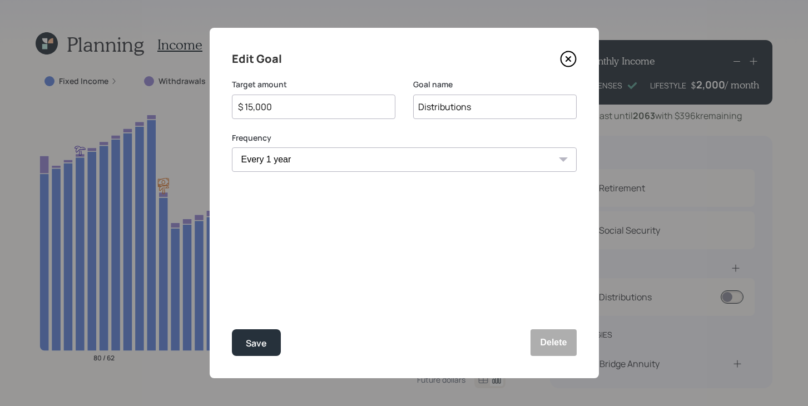
select select "2028"
select select "2034"
click at [284, 107] on input "$ 15,000" at bounding box center [309, 106] width 145 height 13
click at [259, 343] on div "Save" at bounding box center [256, 343] width 21 height 15
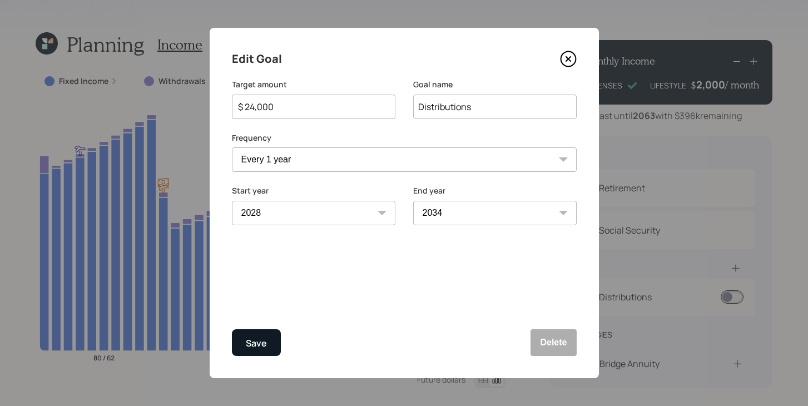
type input "$ 15,000"
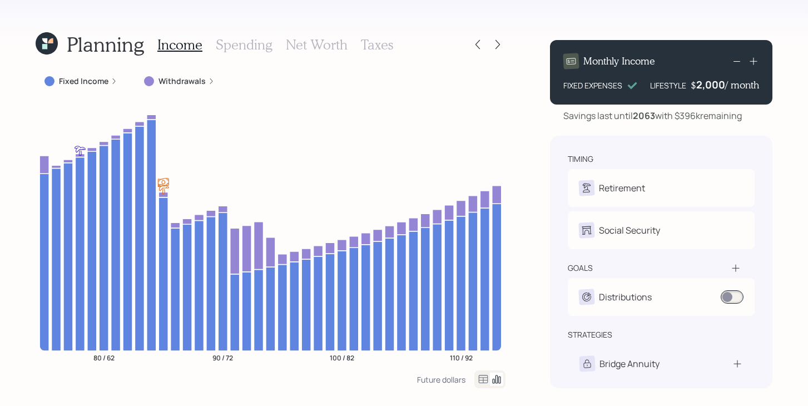
click at [740, 269] on icon at bounding box center [736, 268] width 11 height 11
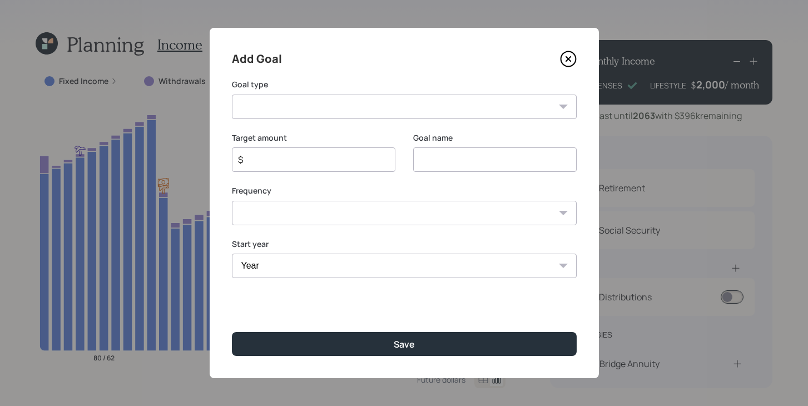
click at [493, 106] on select "Create an emergency fund Donate to charity Purchase a home Make a purchase Supp…" at bounding box center [404, 107] width 345 height 24
select select "vacation"
click at [232, 95] on select "Create an emergency fund Donate to charity Purchase a home Make a purchase Supp…" at bounding box center [404, 107] width 345 height 24
type input "Plan for travel"
click at [328, 219] on select "One time Every 1 year Every 2 years Every 3 years Every 4 years Every 5 years E…" at bounding box center [404, 213] width 345 height 24
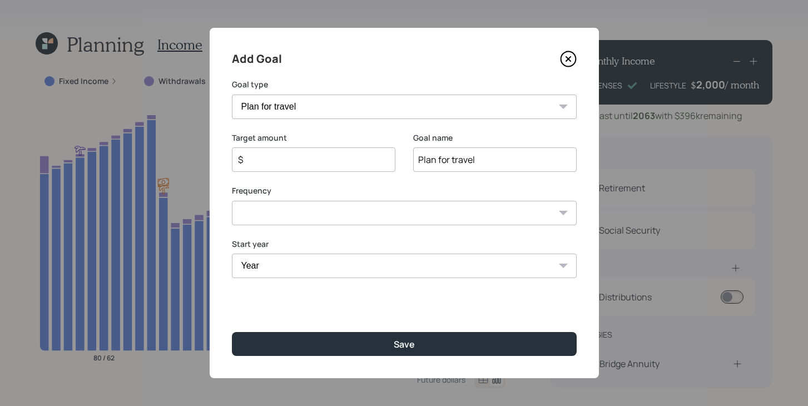
select select "0"
click at [232, 201] on select "One time Every 1 year Every 2 years Every 3 years Every 4 years Every 5 years E…" at bounding box center [404, 213] width 345 height 24
click at [310, 259] on select "Year [DATE] 2026 2027 2028 2029 2030 2031 2032 2033 2034 2035 2036 2037 2038 20…" at bounding box center [404, 266] width 345 height 24
select select "2025"
click at [232, 254] on select "Year [DATE] 2026 2027 2028 2029 2030 2031 2032 2033 2034 2035 2036 2037 2038 20…" at bounding box center [404, 266] width 345 height 24
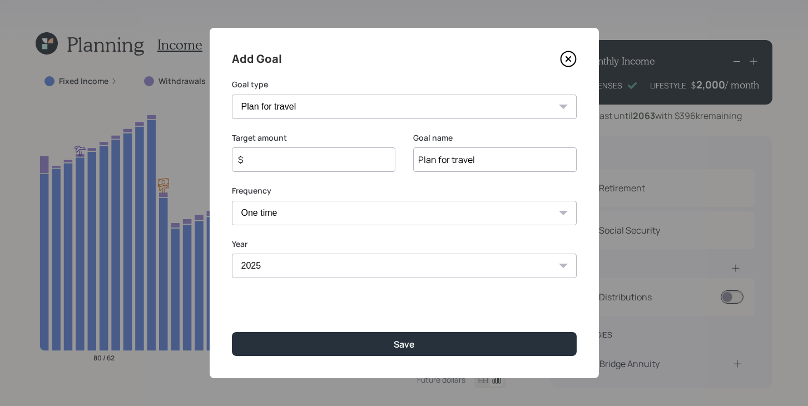
click at [573, 65] on icon at bounding box center [568, 59] width 17 height 17
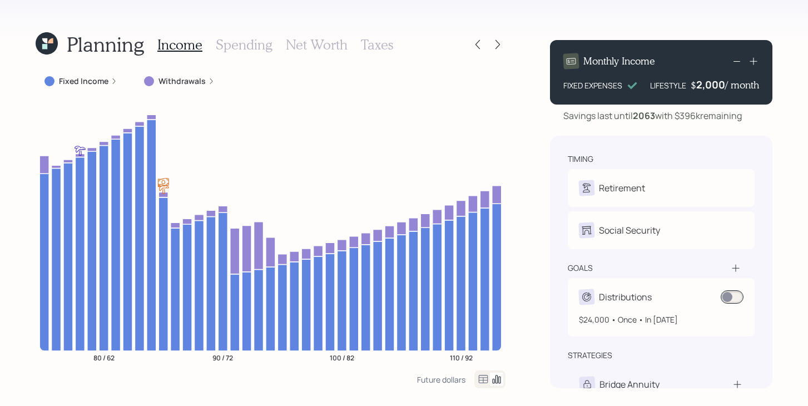
click at [620, 293] on div "Distributions" at bounding box center [625, 296] width 53 height 13
select select "1"
select select "2028"
select select "2034"
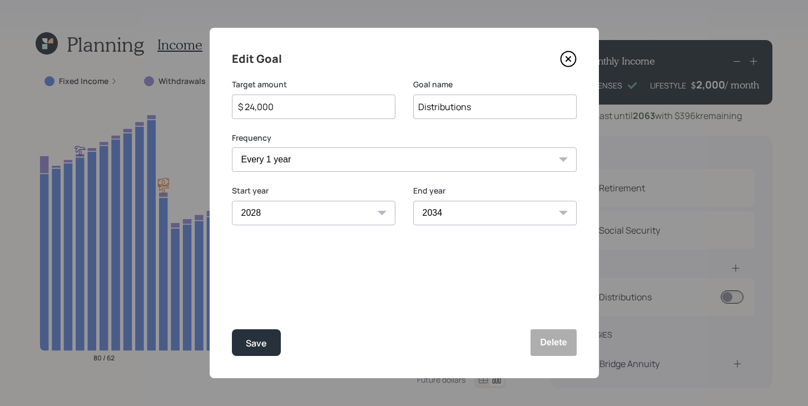
click at [290, 204] on select "2025 2026 2027 2028 2029 2030 2031 2032 2033 2034 2035 2036 2037 2038 2039" at bounding box center [314, 213] width 164 height 24
click at [232, 201] on select "2025 2026 2027 2028 2029 2030 2031 2032 2033 2034 2035 2036 2037 2038 2039" at bounding box center [314, 213] width 164 height 24
click at [388, 211] on select "2025 2026 2027 2028 2029 2030 2031 2032 2033 2034 2035 2036 2037 2038 2039" at bounding box center [314, 213] width 164 height 24
click at [232, 201] on select "2025 2026 2027 2028 2029 2030 2031 2032 2033 2034 2035 2036 2037 2038 2039" at bounding box center [314, 213] width 164 height 24
click at [259, 339] on div "Save" at bounding box center [256, 343] width 21 height 15
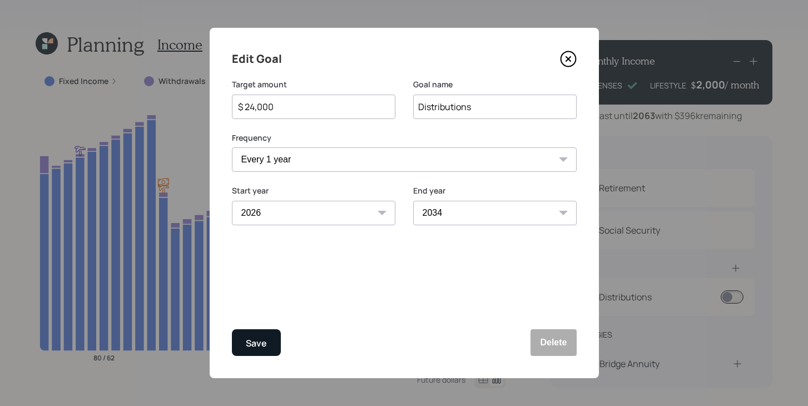
select select "2028"
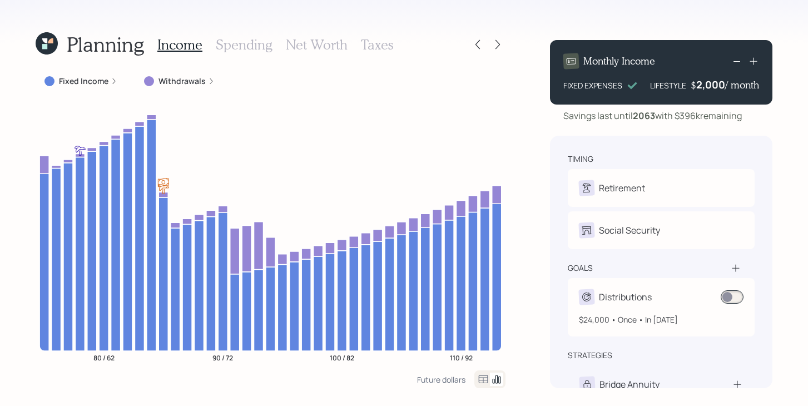
click at [729, 303] on label at bounding box center [733, 296] width 22 height 13
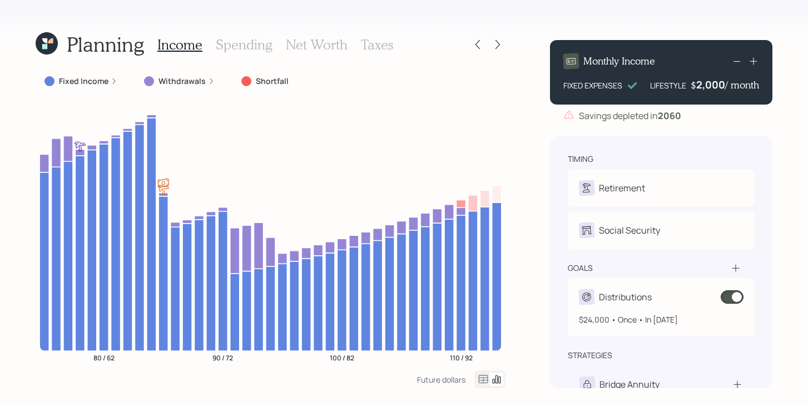
click at [731, 300] on span at bounding box center [732, 296] width 23 height 13
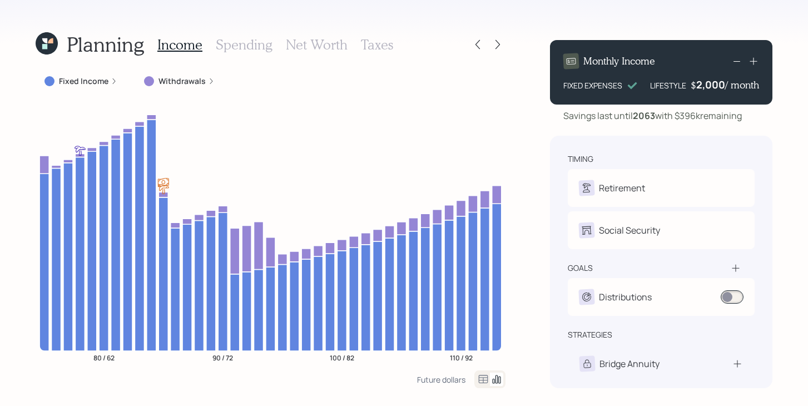
click at [52, 45] on icon at bounding box center [46, 43] width 24 height 24
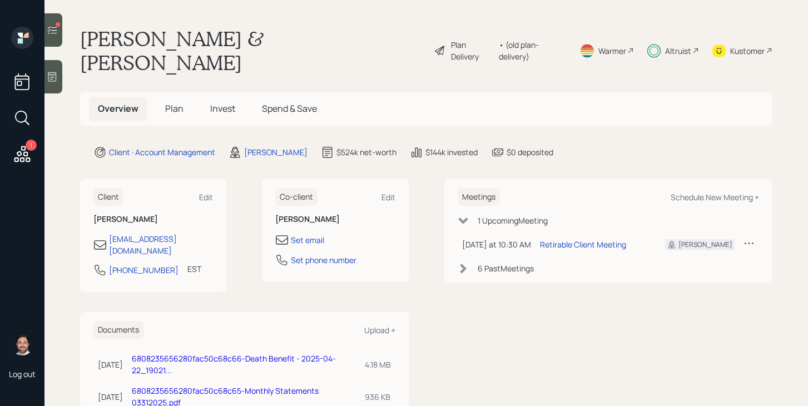
click at [673, 45] on div "Altruist" at bounding box center [678, 51] width 26 height 12
click at [683, 45] on div "Altruist" at bounding box center [678, 51] width 26 height 12
click at [55, 29] on icon at bounding box center [52, 29] width 11 height 11
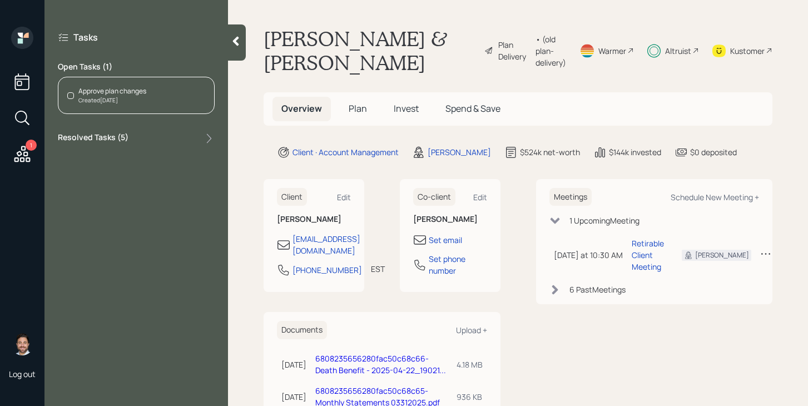
click at [155, 106] on div "Approve plan changes Created Today" at bounding box center [136, 95] width 157 height 37
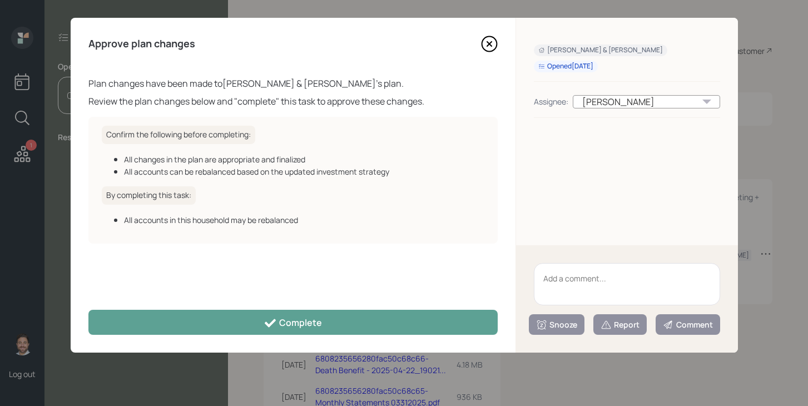
click at [491, 50] on icon at bounding box center [489, 44] width 17 height 17
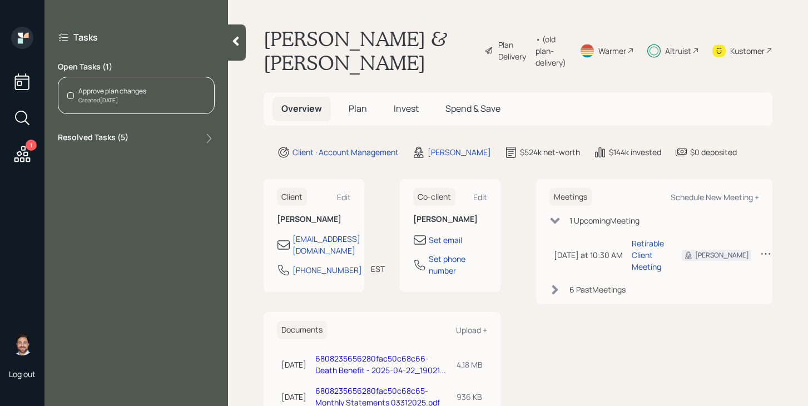
click at [405, 111] on span "Invest" at bounding box center [406, 108] width 25 height 12
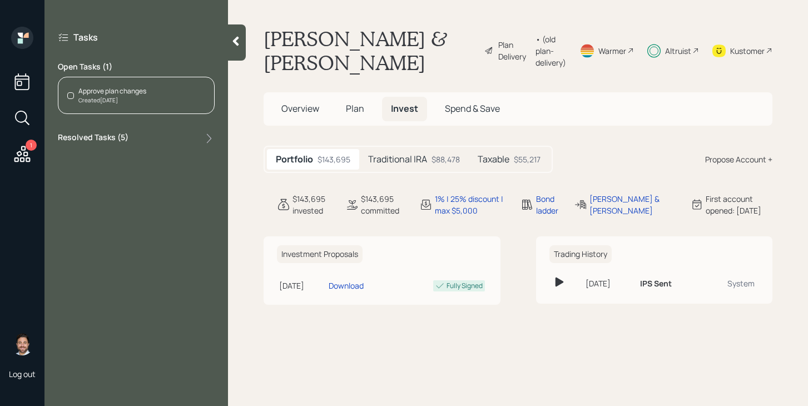
click at [406, 156] on h5 "Traditional IRA" at bounding box center [397, 159] width 59 height 11
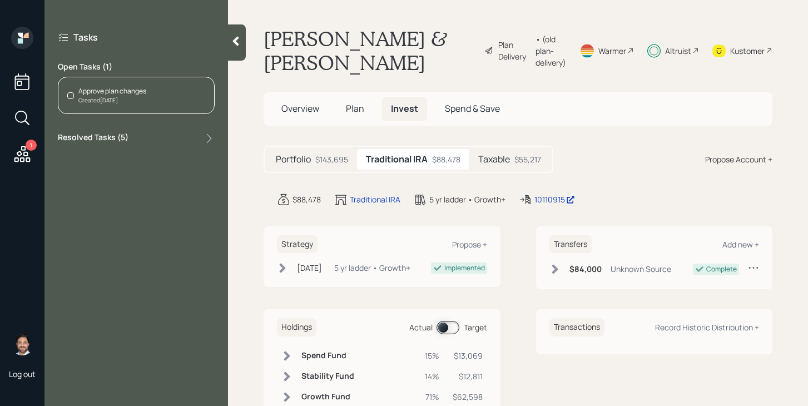
scroll to position [41, 0]
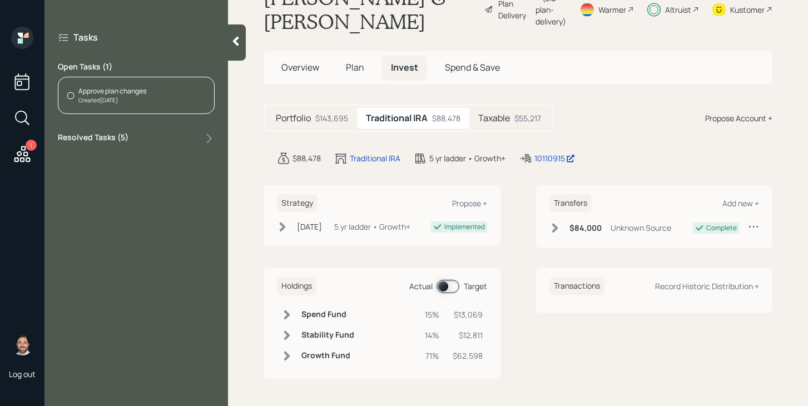
click at [448, 285] on span at bounding box center [448, 286] width 23 height 13
click at [510, 126] on div "Taxable $55,217" at bounding box center [510, 118] width 81 height 21
click at [455, 283] on span at bounding box center [448, 286] width 23 height 13
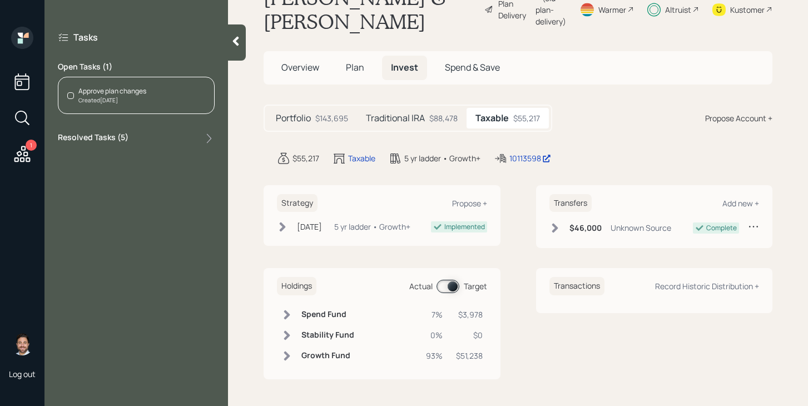
click at [455, 283] on span at bounding box center [448, 286] width 23 height 13
click at [177, 95] on div "Approve plan changes Created Today" at bounding box center [136, 95] width 157 height 37
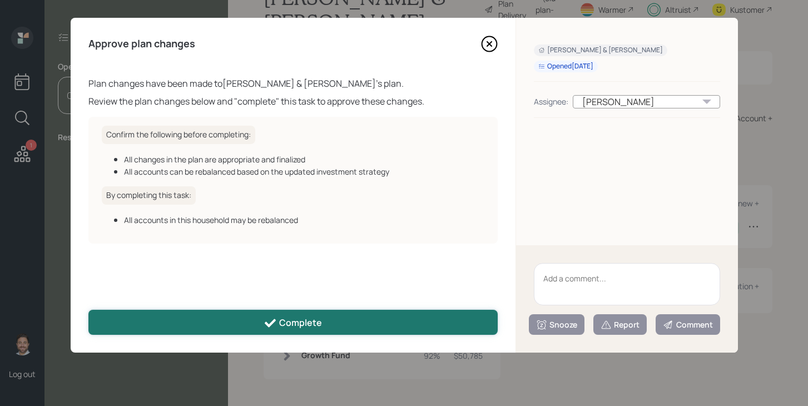
click at [309, 322] on div "Complete" at bounding box center [293, 323] width 58 height 13
